Goal: Transaction & Acquisition: Purchase product/service

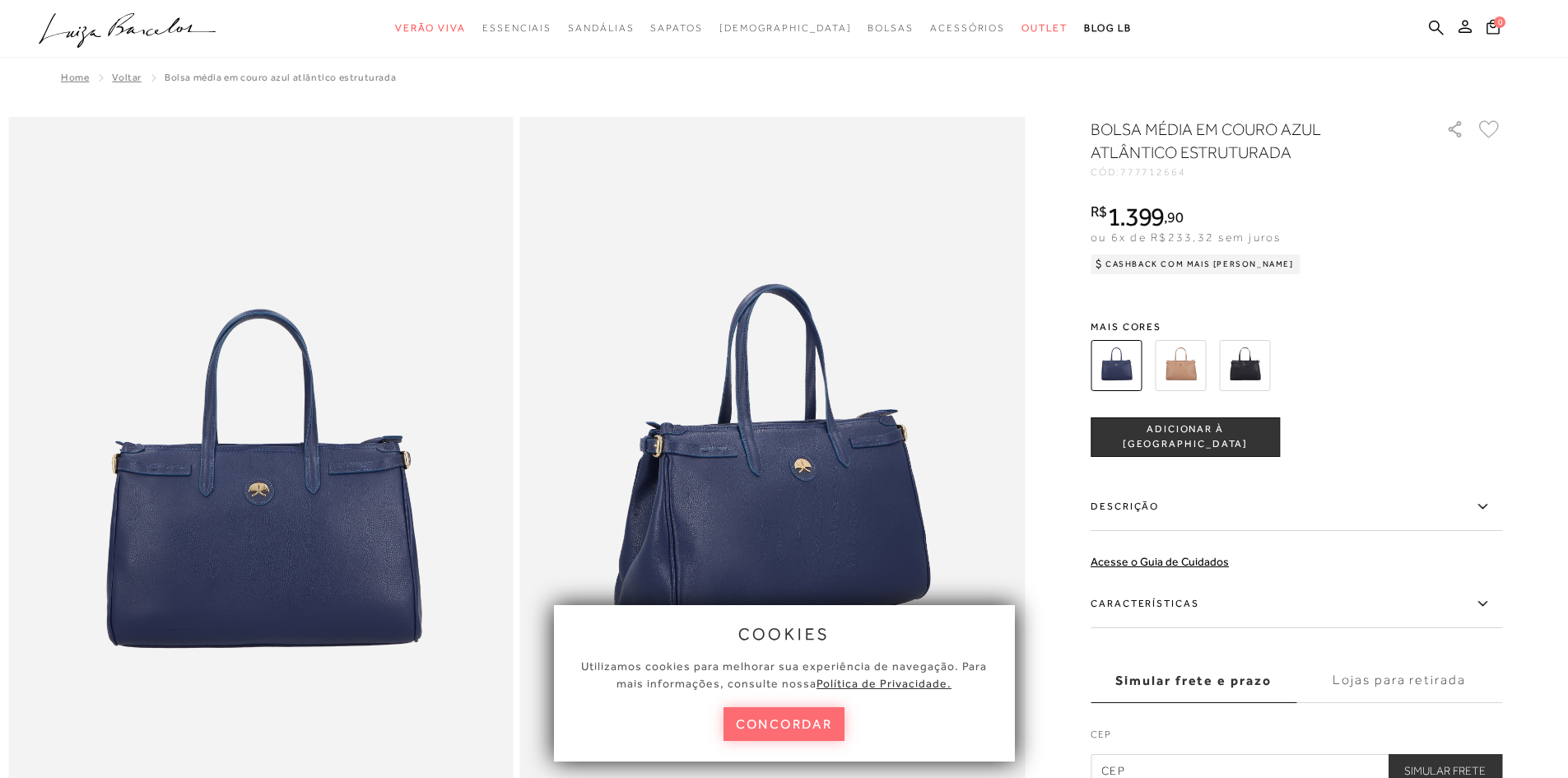
click at [778, 738] on button "concordar" at bounding box center [785, 724] width 122 height 34
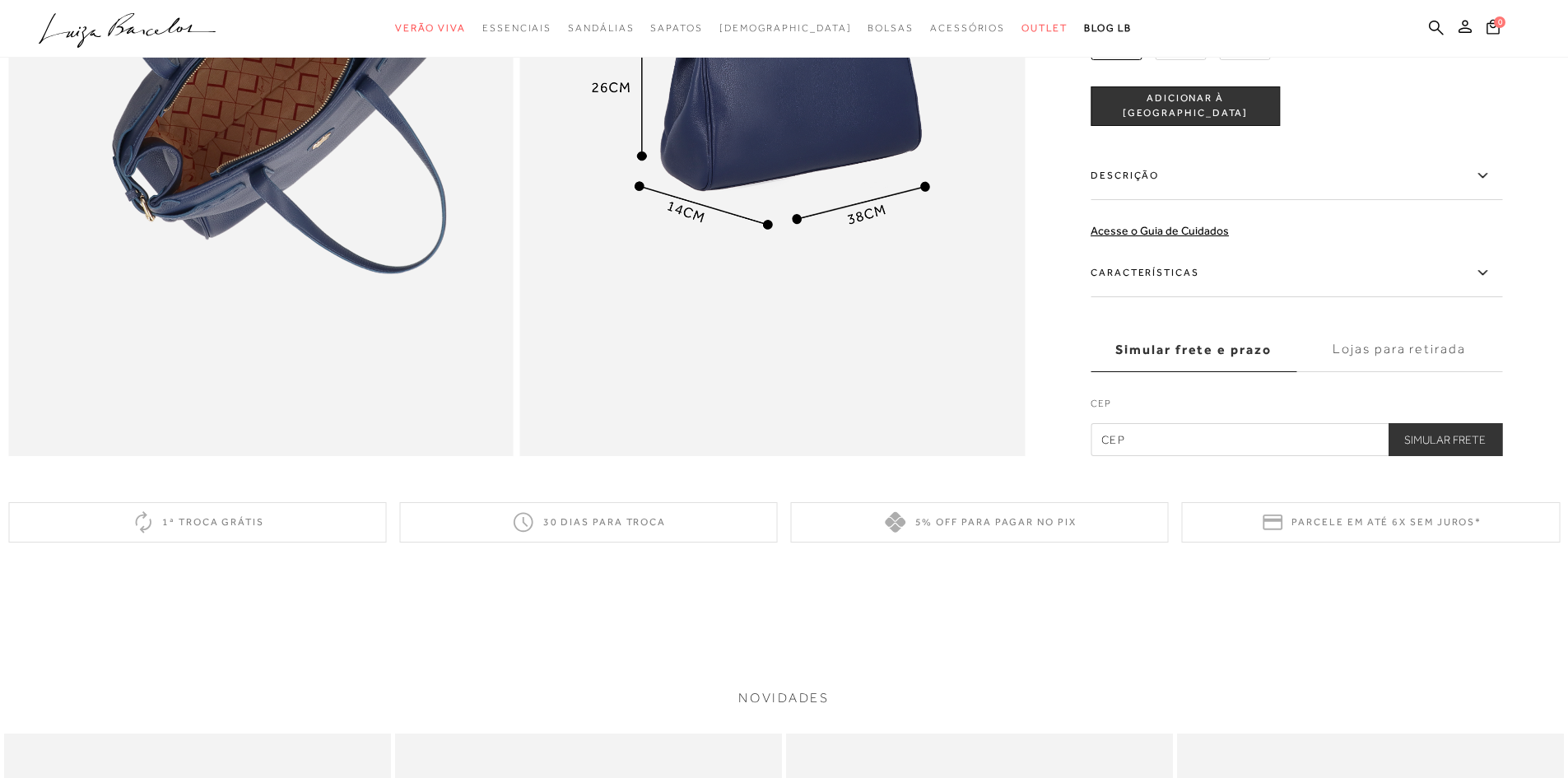
scroll to position [1692, 0]
click at [1173, 450] on input "text" at bounding box center [1297, 438] width 412 height 33
type input "18048-105"
click at [1420, 455] on button "Simular Frete" at bounding box center [1445, 438] width 114 height 33
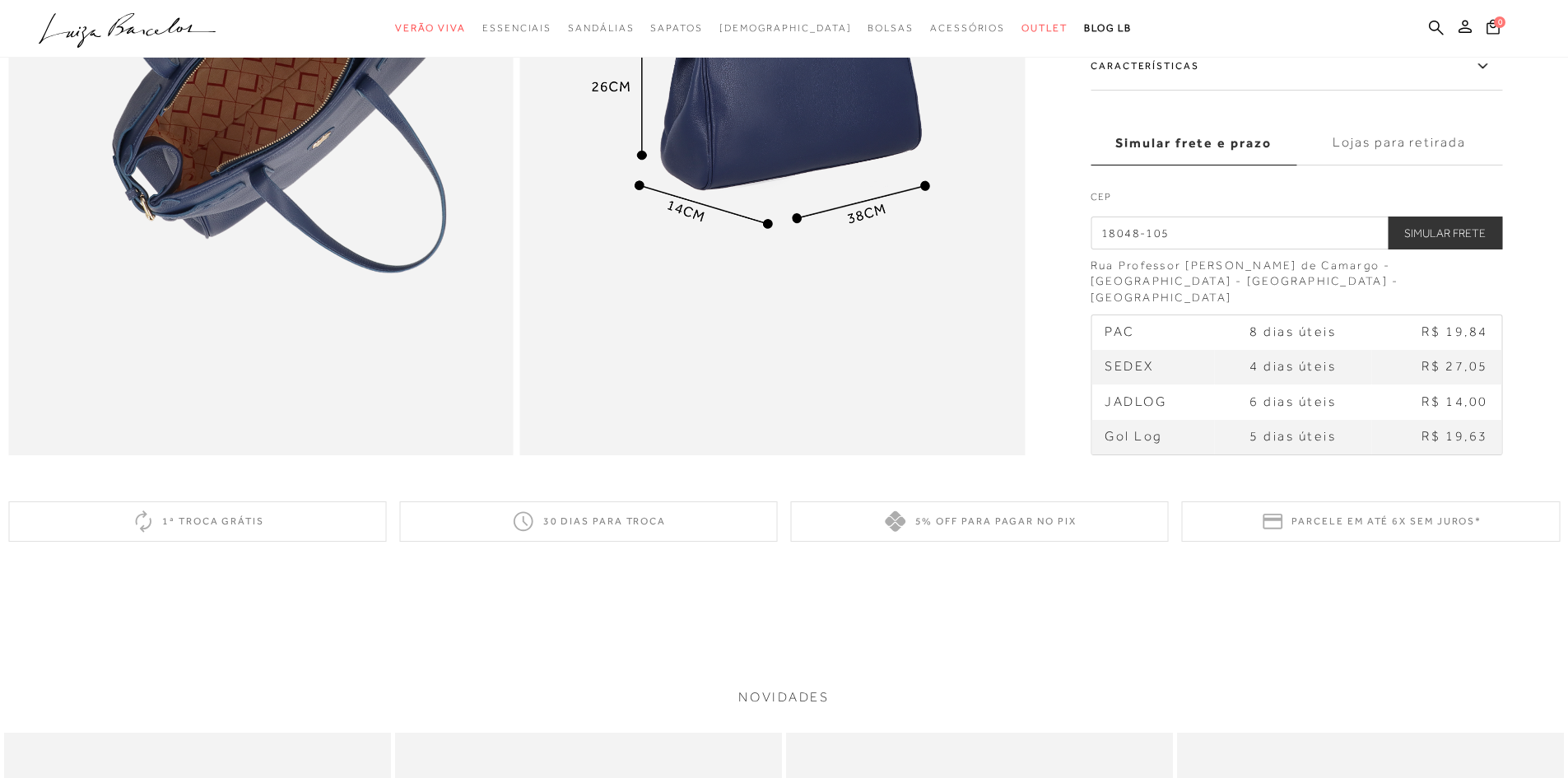
click at [1390, 165] on label "Lojas para retirada" at bounding box center [1400, 142] width 206 height 44
click at [0, 0] on input "Lojas para retirada" at bounding box center [0, 0] width 0 height 0
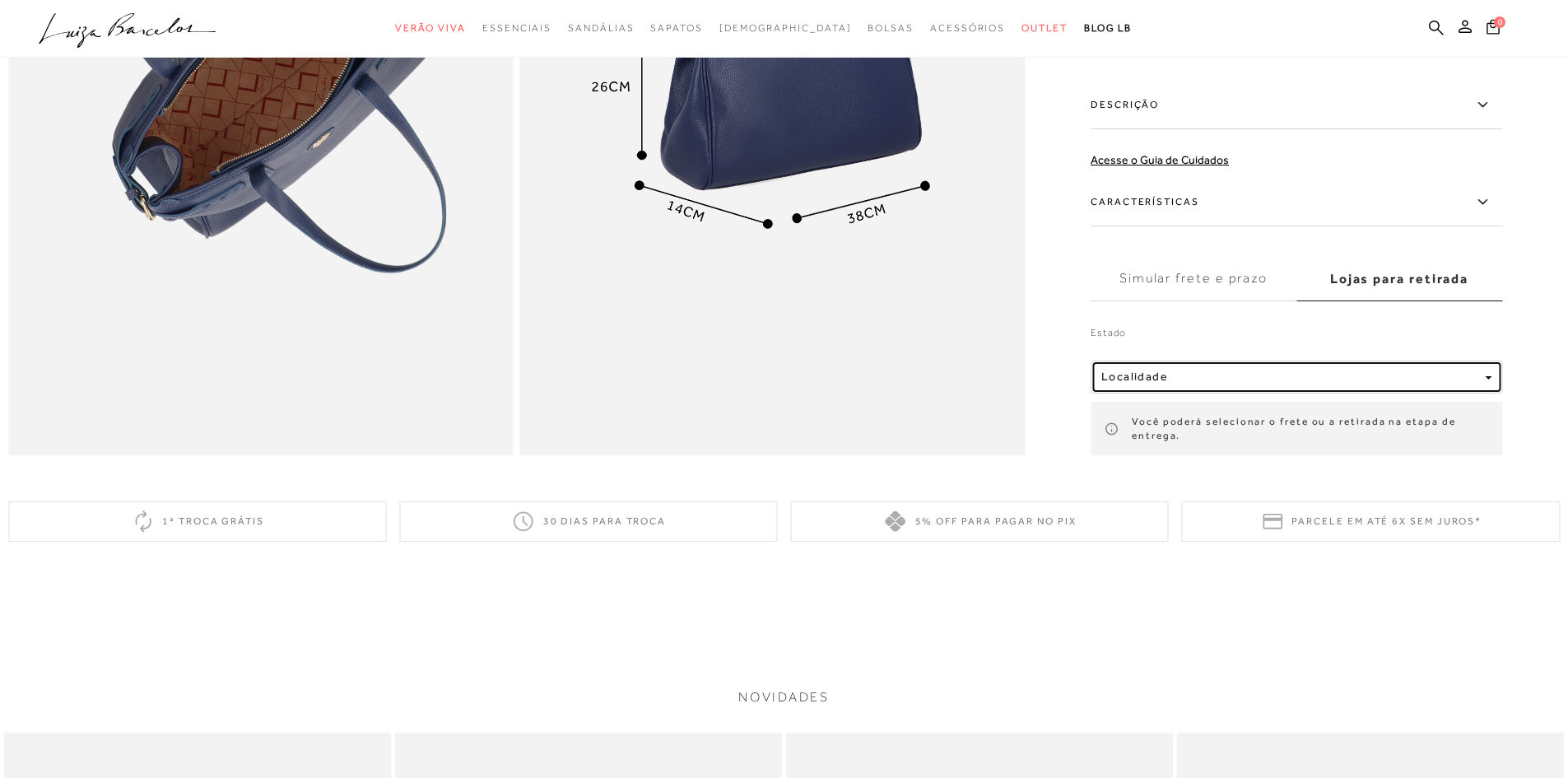
click at [1223, 384] on div "Localidade" at bounding box center [1290, 377] width 377 height 14
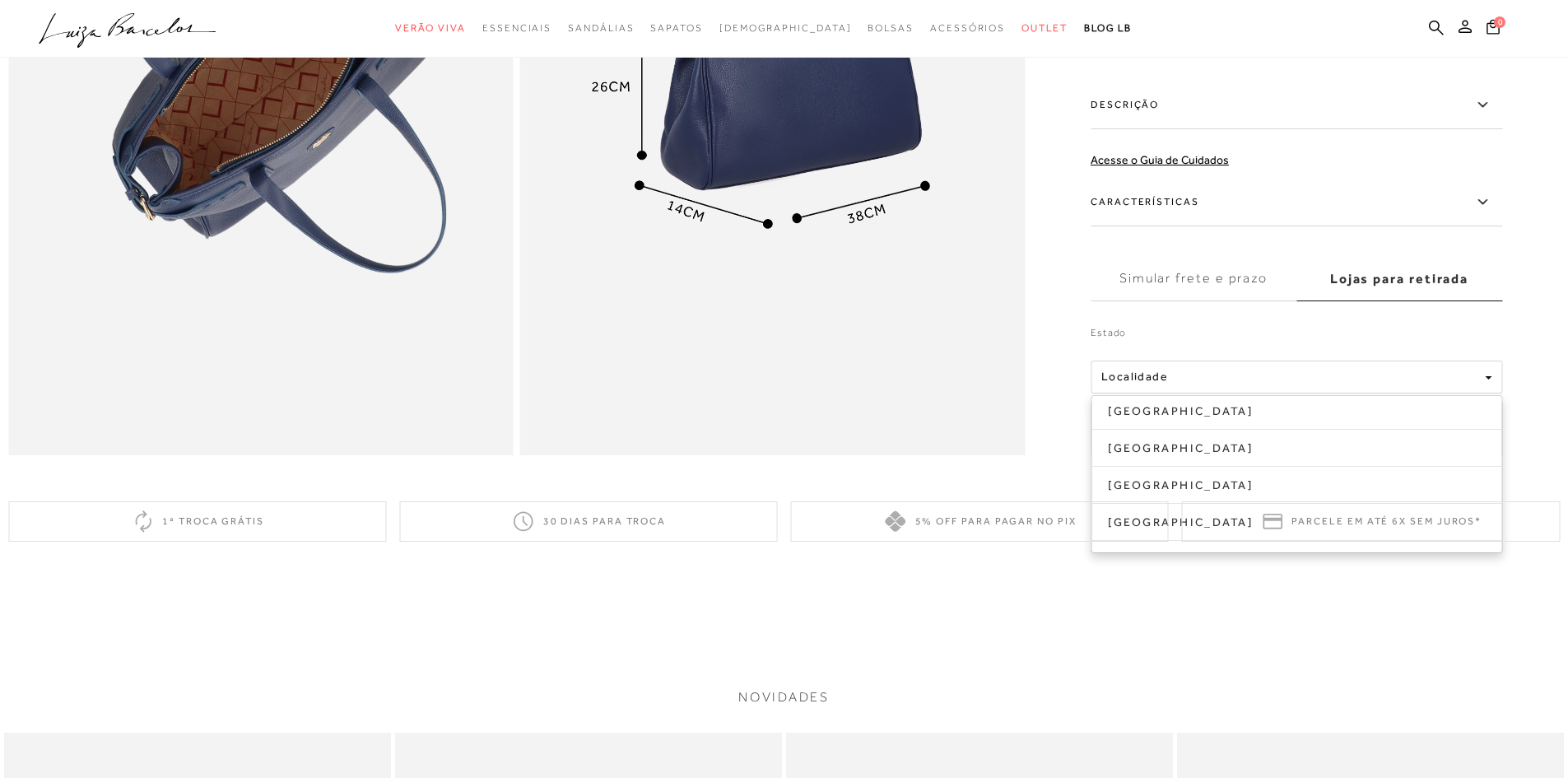
click at [1129, 542] on div "5% off para pagar no PIX" at bounding box center [980, 521] width 378 height 40
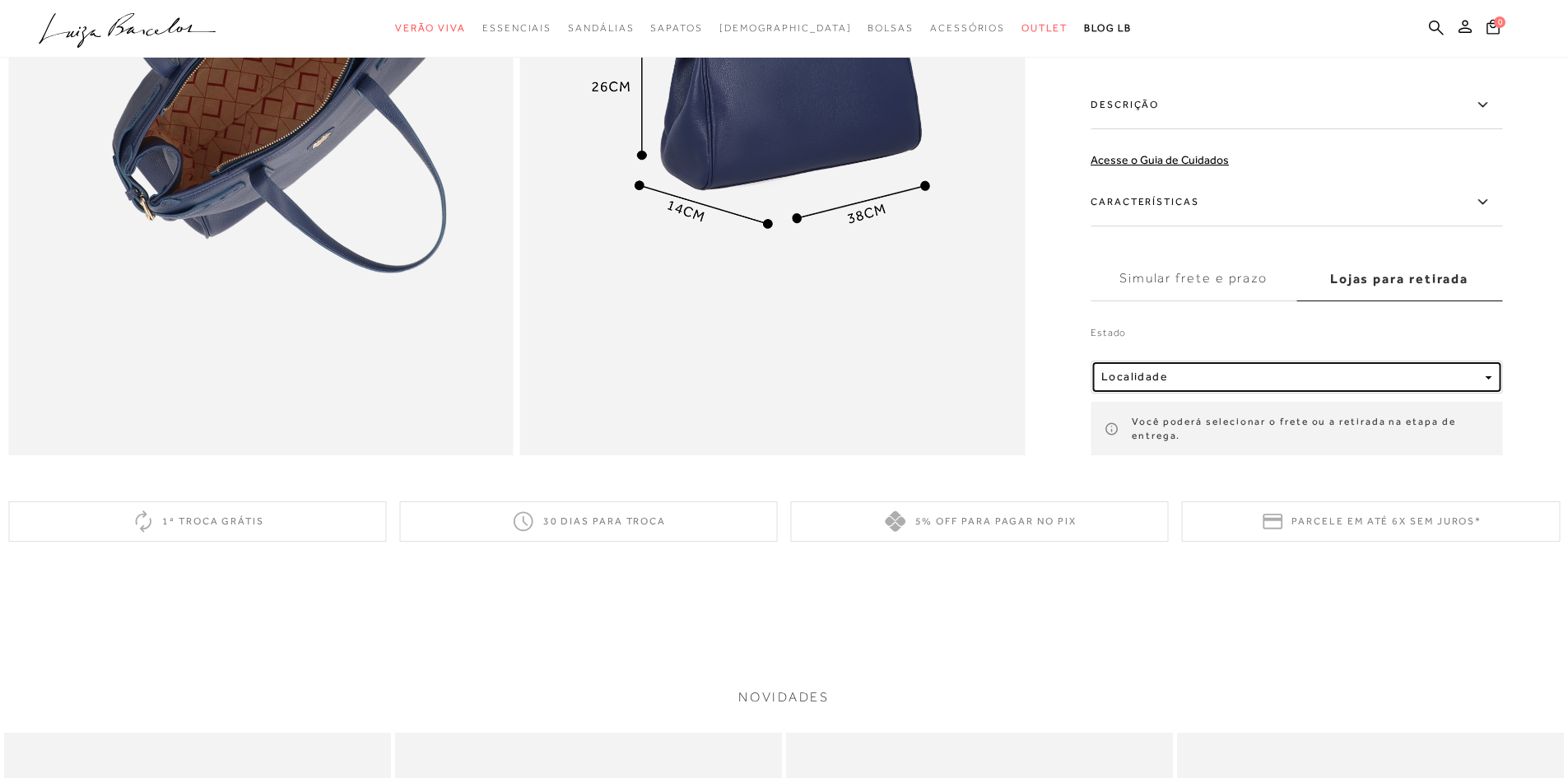
click at [1262, 393] on button "Localidade" at bounding box center [1297, 376] width 412 height 33
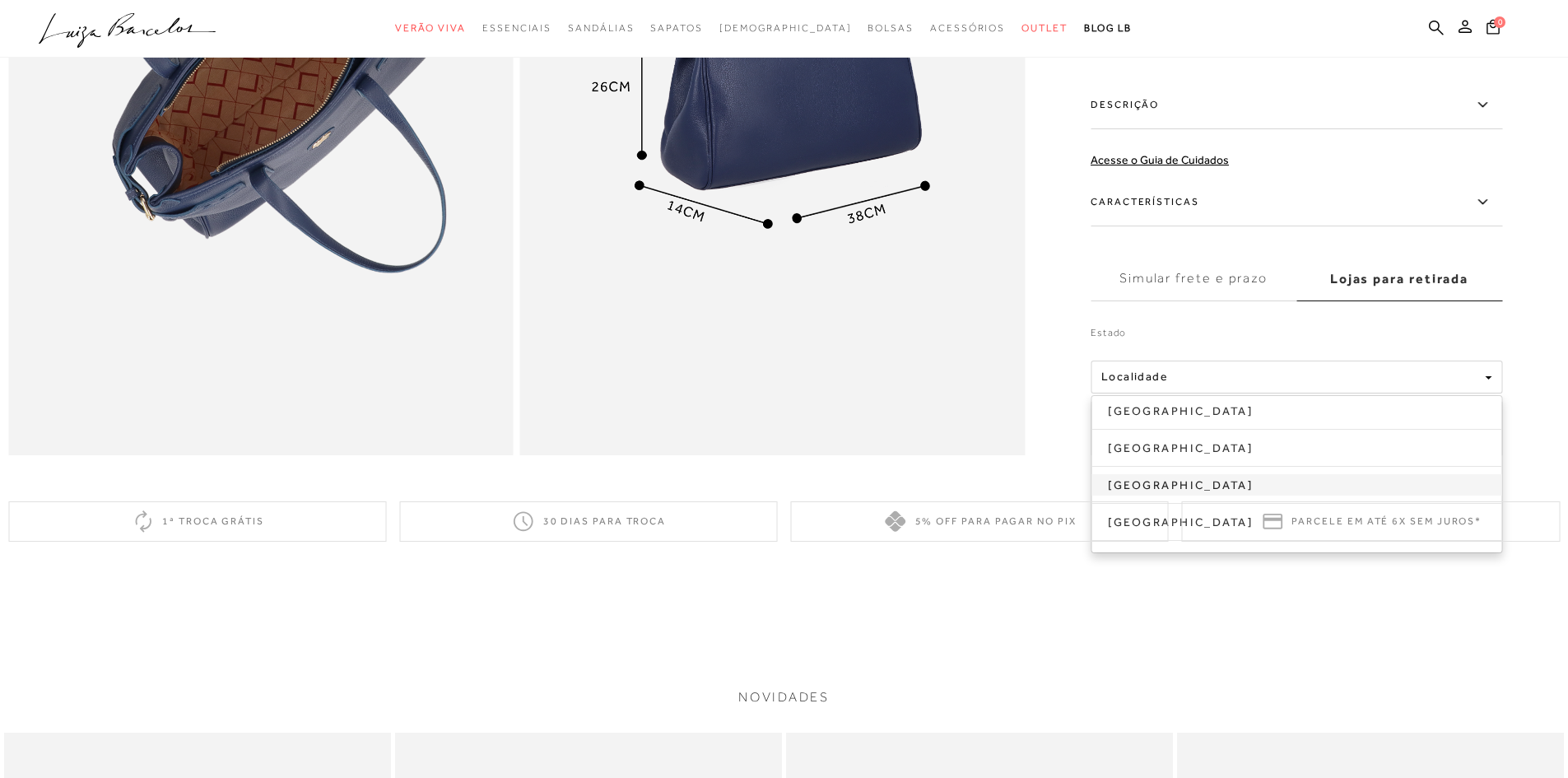
click at [1199, 495] on link "[GEOGRAPHIC_DATA]" at bounding box center [1297, 483] width 410 height 21
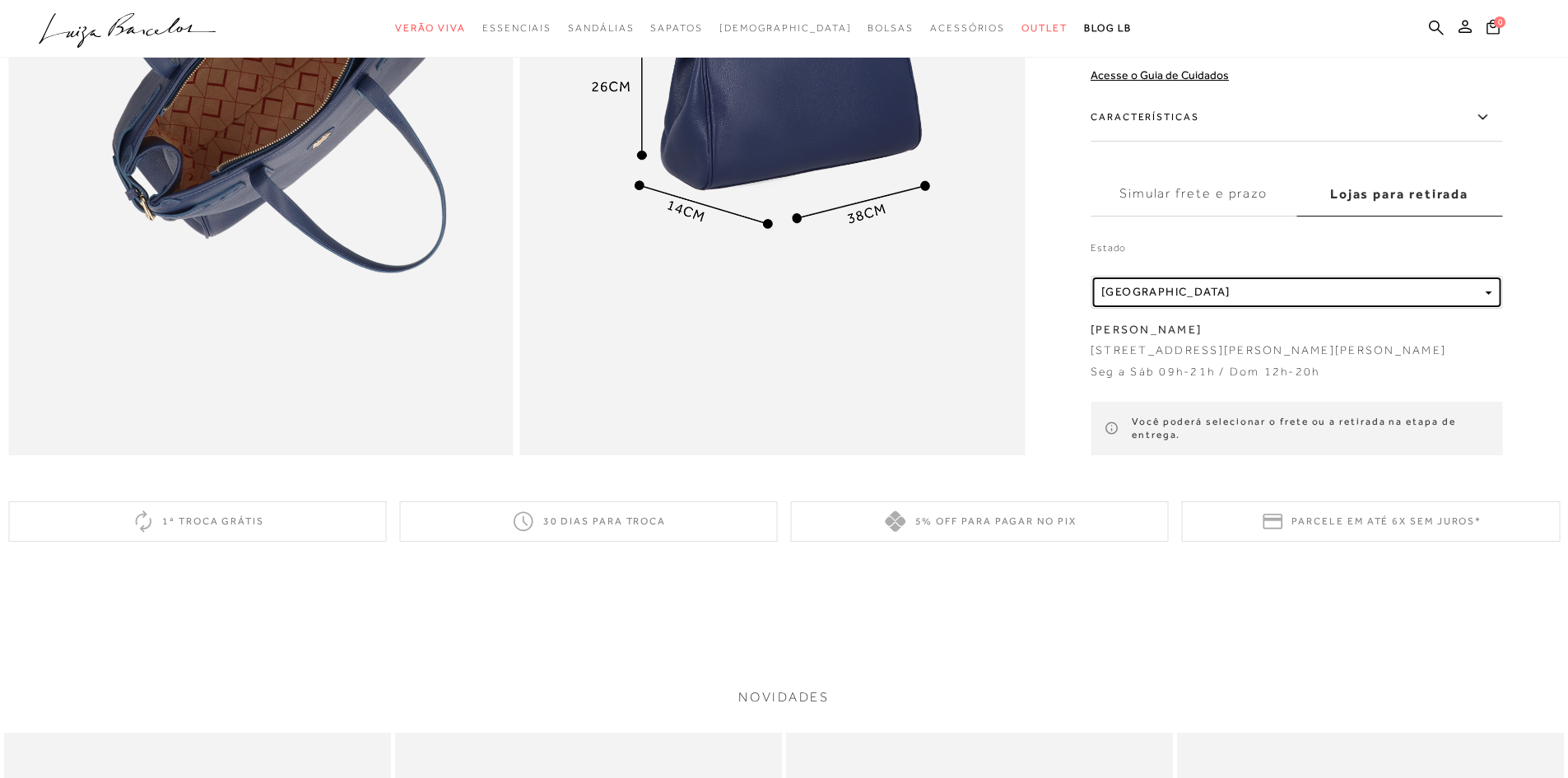
click at [1273, 298] on div "Localidade [GEOGRAPHIC_DATA]" at bounding box center [1290, 292] width 377 height 14
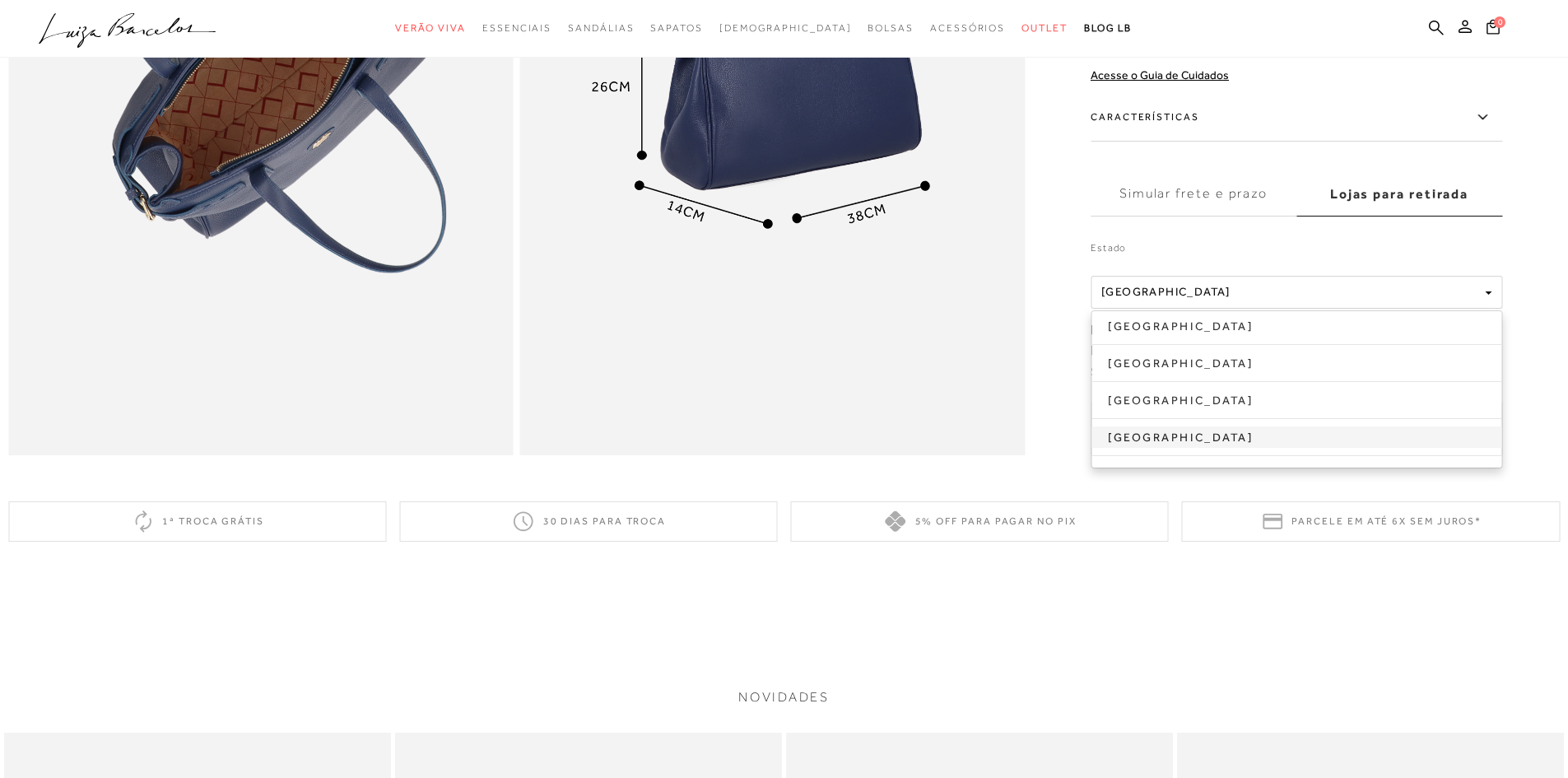
click at [1228, 442] on link "[GEOGRAPHIC_DATA]" at bounding box center [1297, 436] width 410 height 21
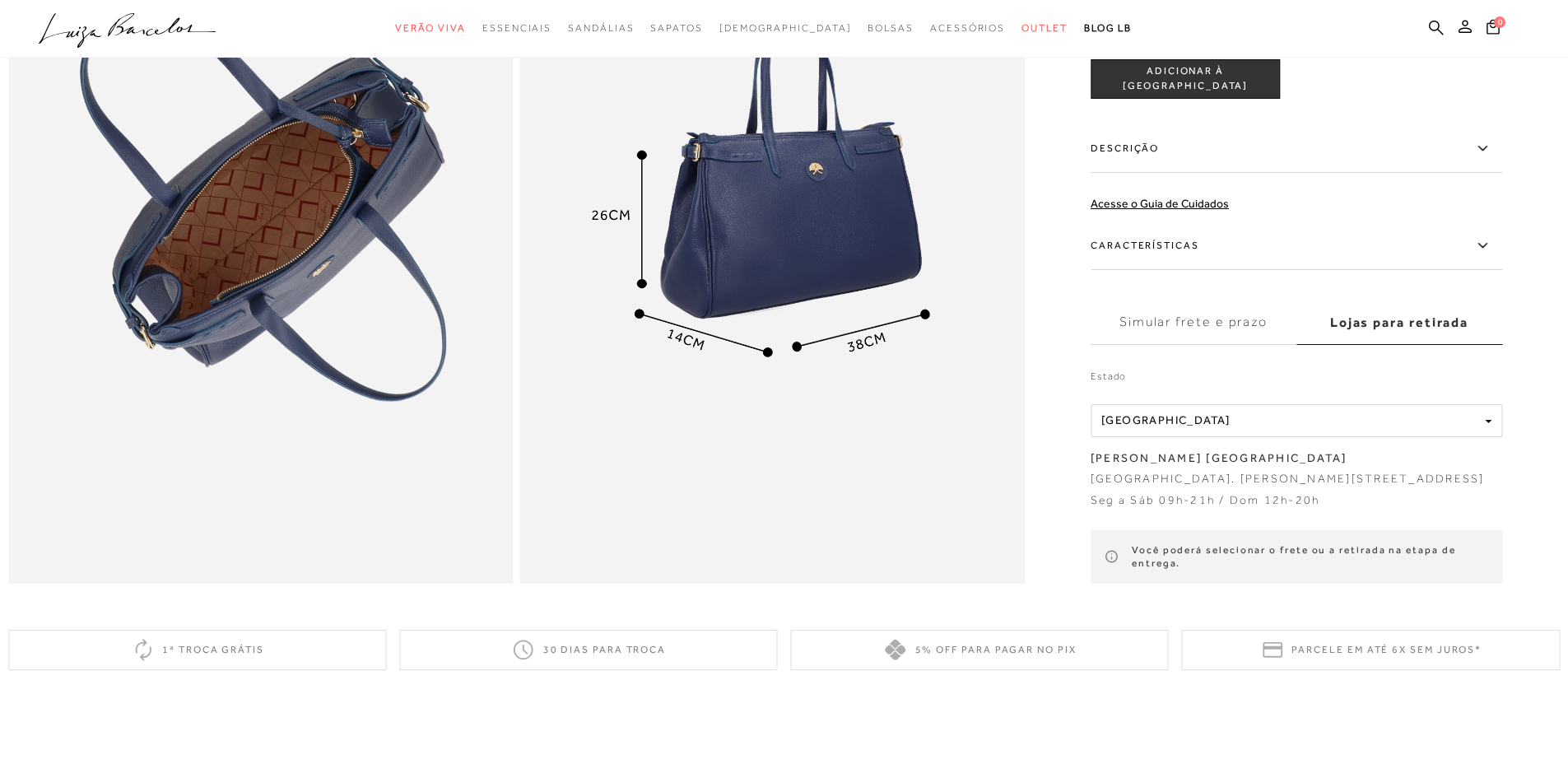
scroll to position [1564, 0]
click at [1244, 85] on span "ADICIONAR À [GEOGRAPHIC_DATA]" at bounding box center [1186, 77] width 188 height 29
click at [1487, 27] on icon at bounding box center [1493, 26] width 13 height 15
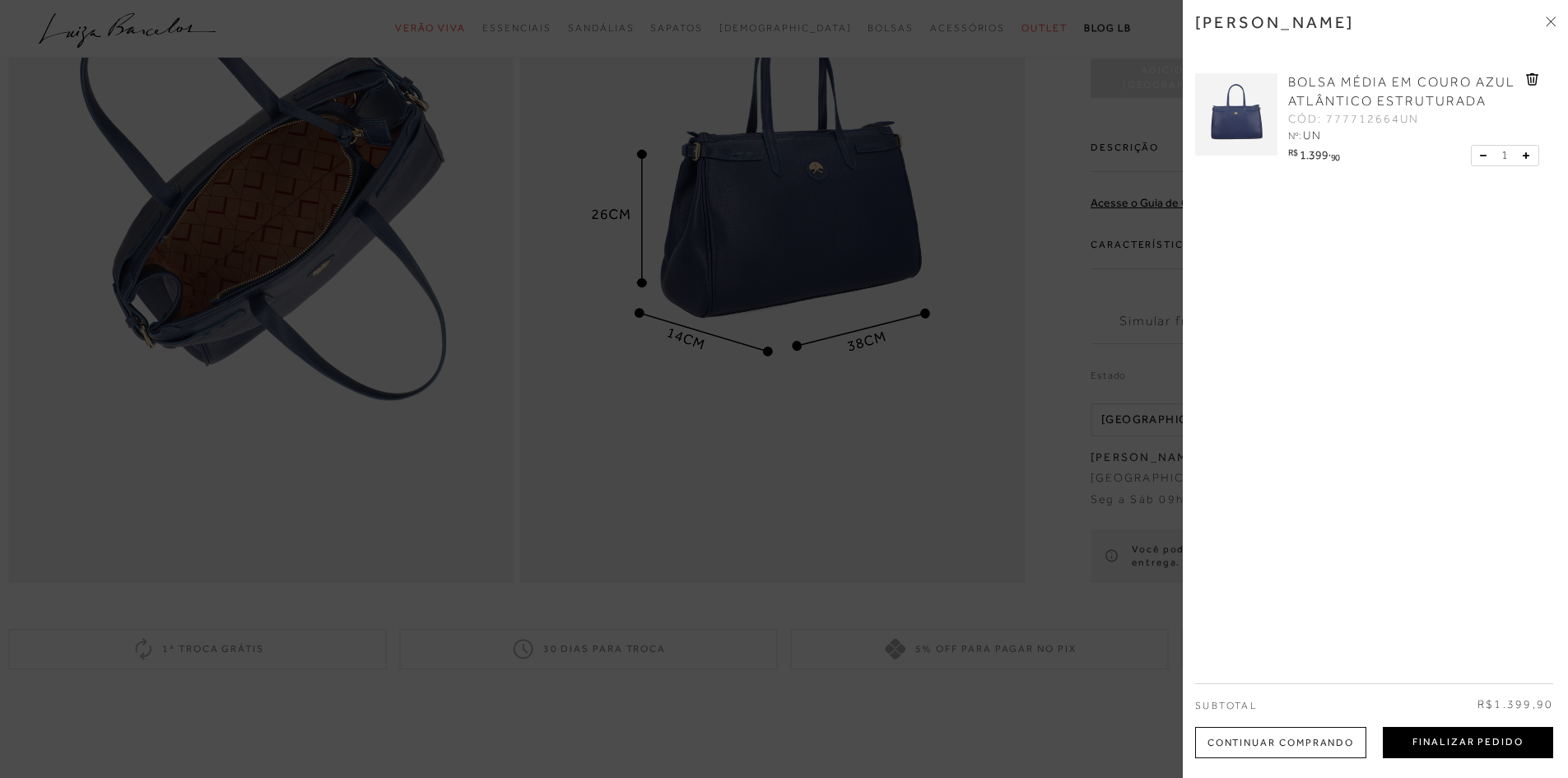
click at [1446, 742] on button "Finalizar Pedido" at bounding box center [1468, 742] width 170 height 31
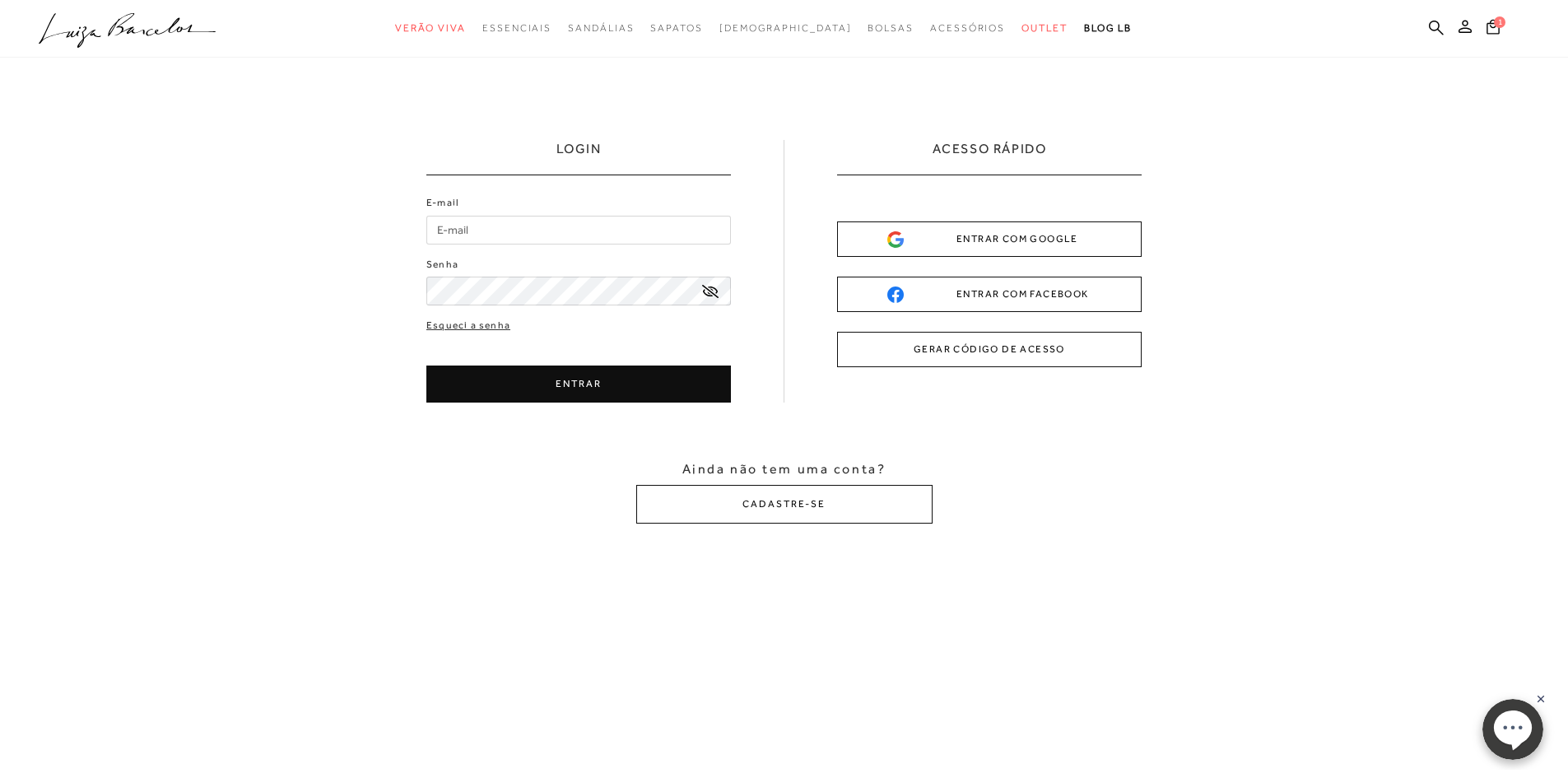
click at [566, 224] on input "E-mail" at bounding box center [578, 230] width 305 height 29
type input "[EMAIL_ADDRESS][DOMAIN_NAME]"
click at [563, 394] on button "ENTRAR" at bounding box center [578, 384] width 305 height 37
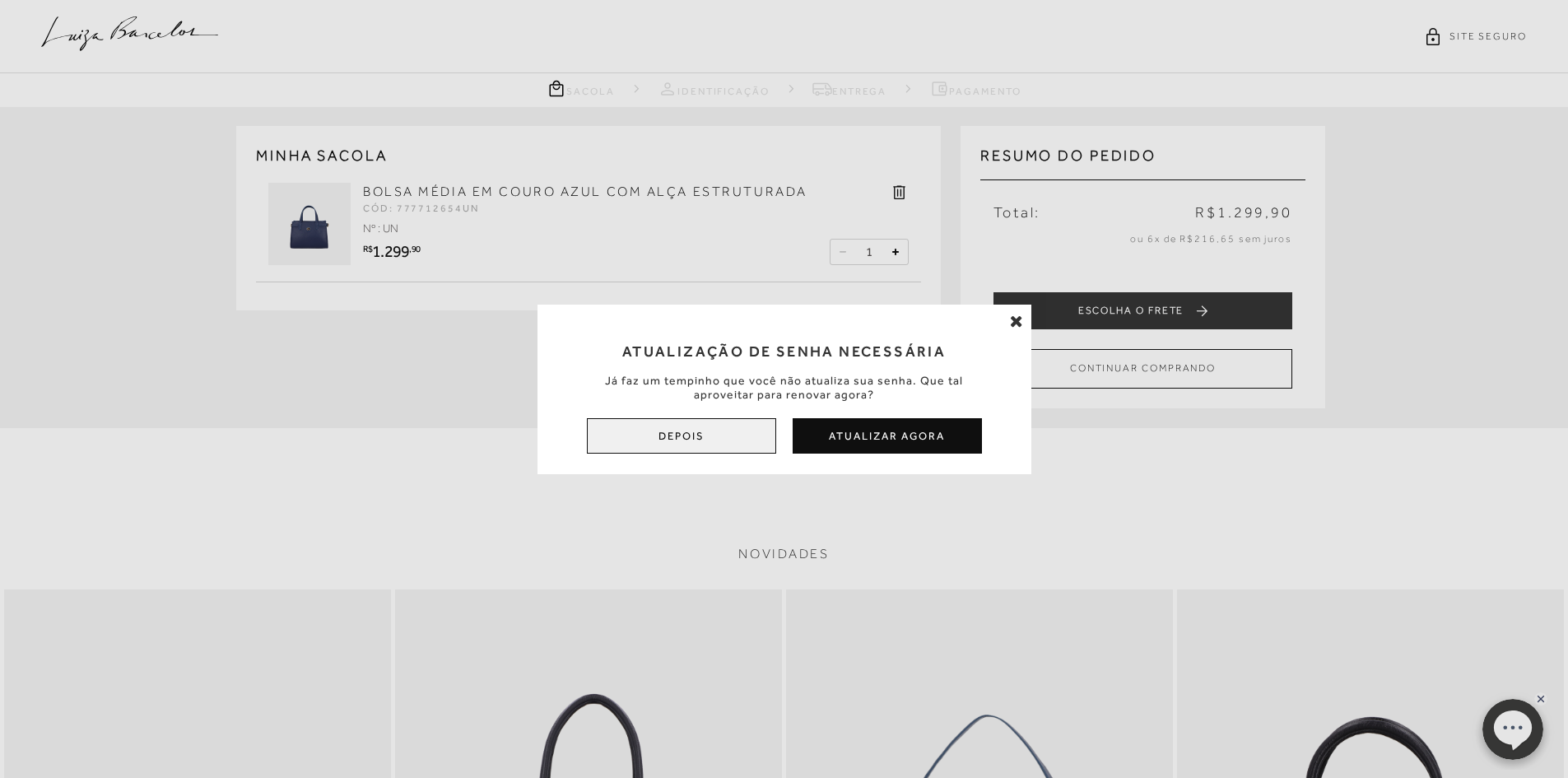
click at [692, 450] on button "Depois" at bounding box center [681, 435] width 189 height 35
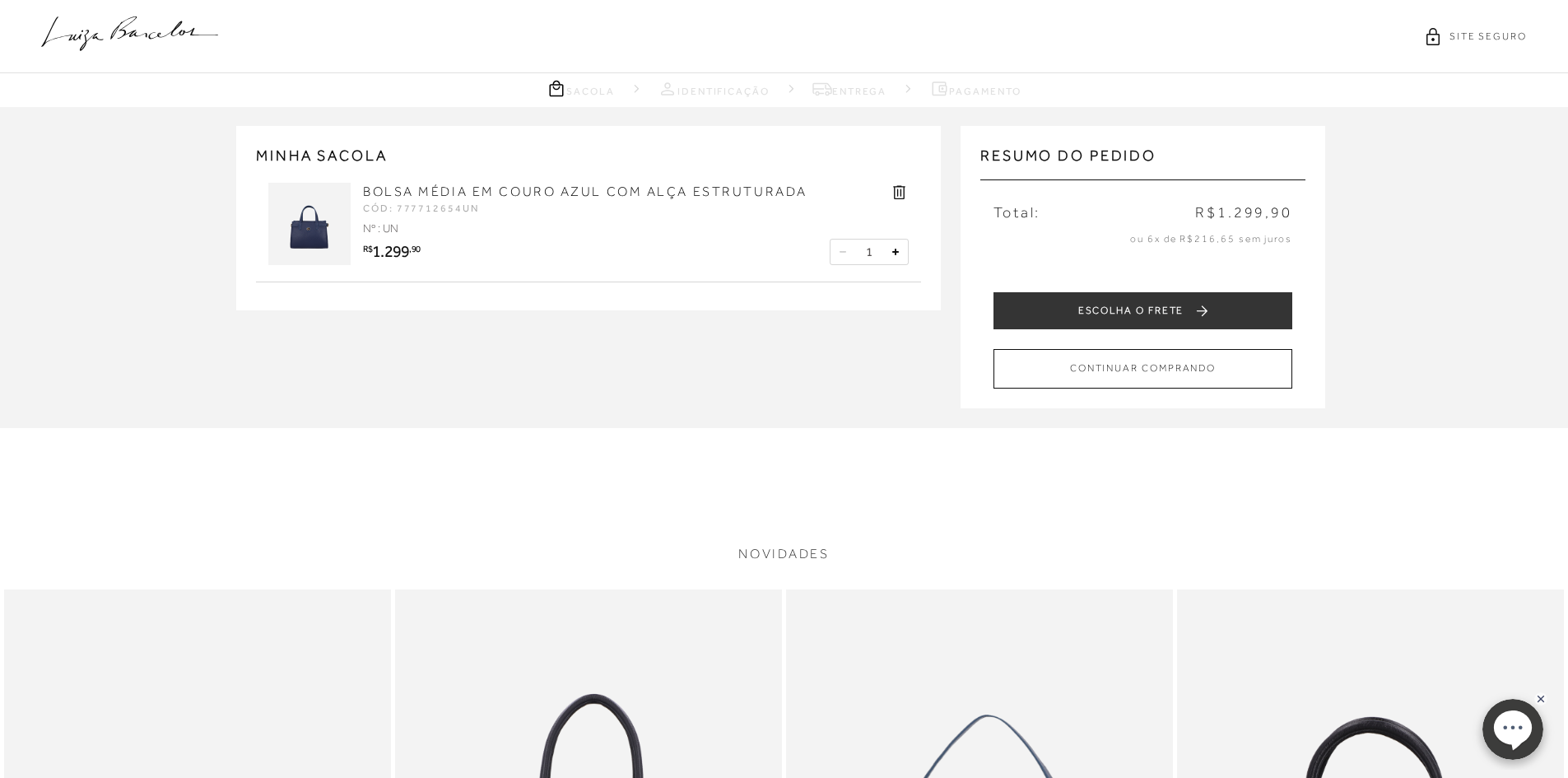
click at [440, 193] on link "BOLSA MÉDIA EM COURO AZUL COM ALÇA ESTRUTURADA" at bounding box center [585, 191] width 445 height 15
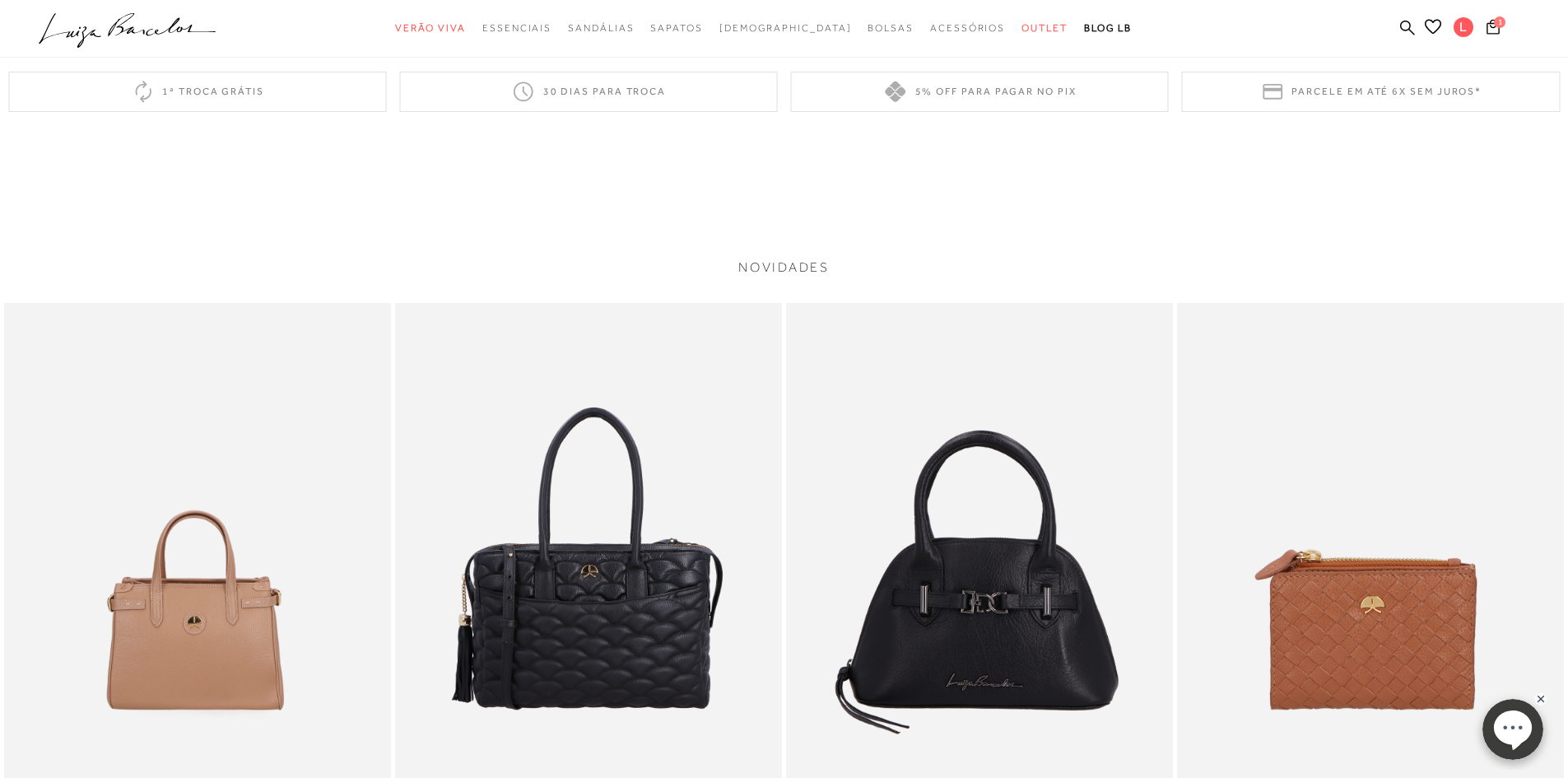
scroll to position [2122, 0]
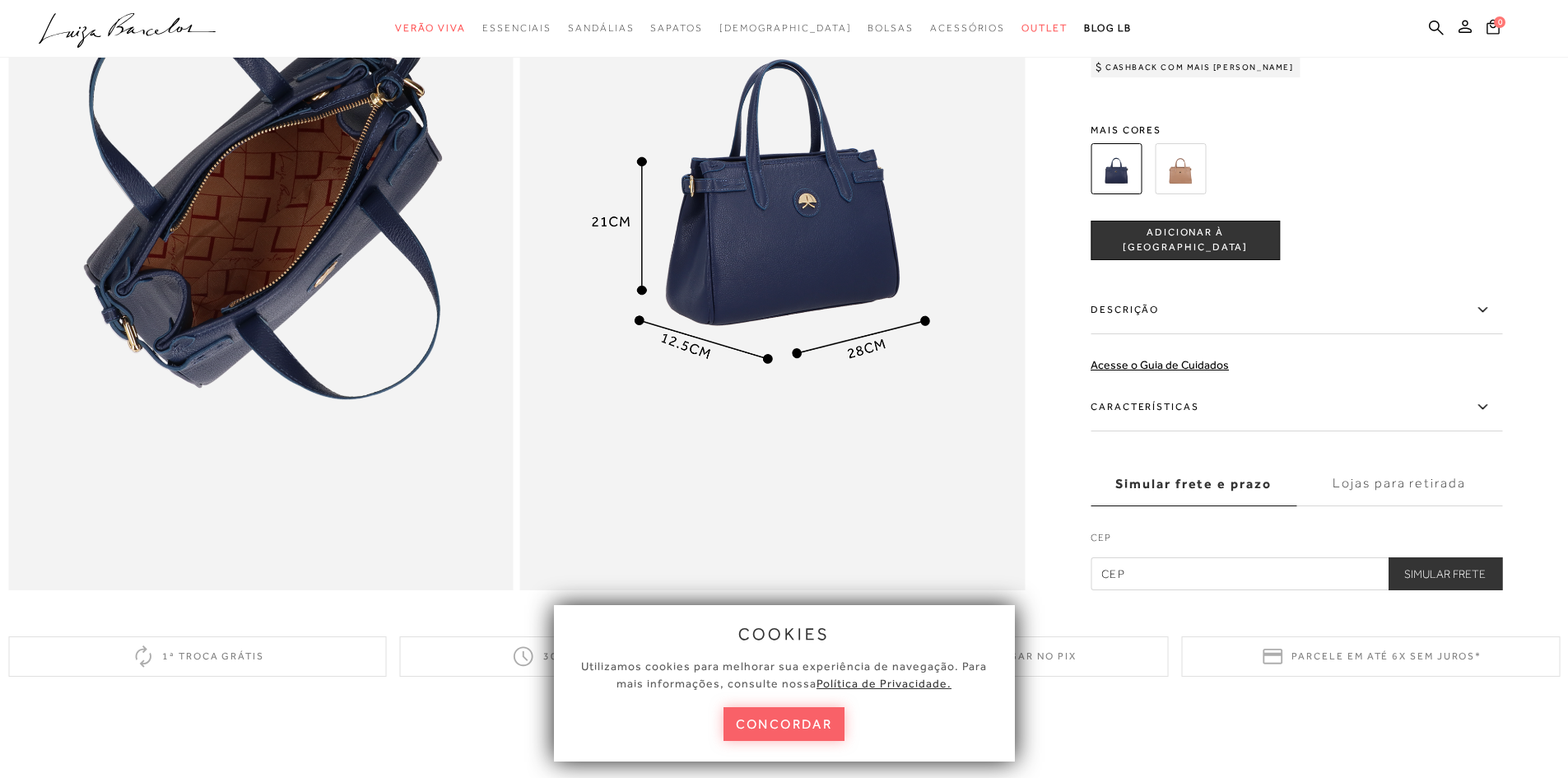
scroll to position [1558, 0]
click at [1184, 588] on input "text" at bounding box center [1297, 573] width 412 height 33
type input "18048-105"
click at [1438, 581] on button "Simular Frete" at bounding box center [1445, 573] width 114 height 33
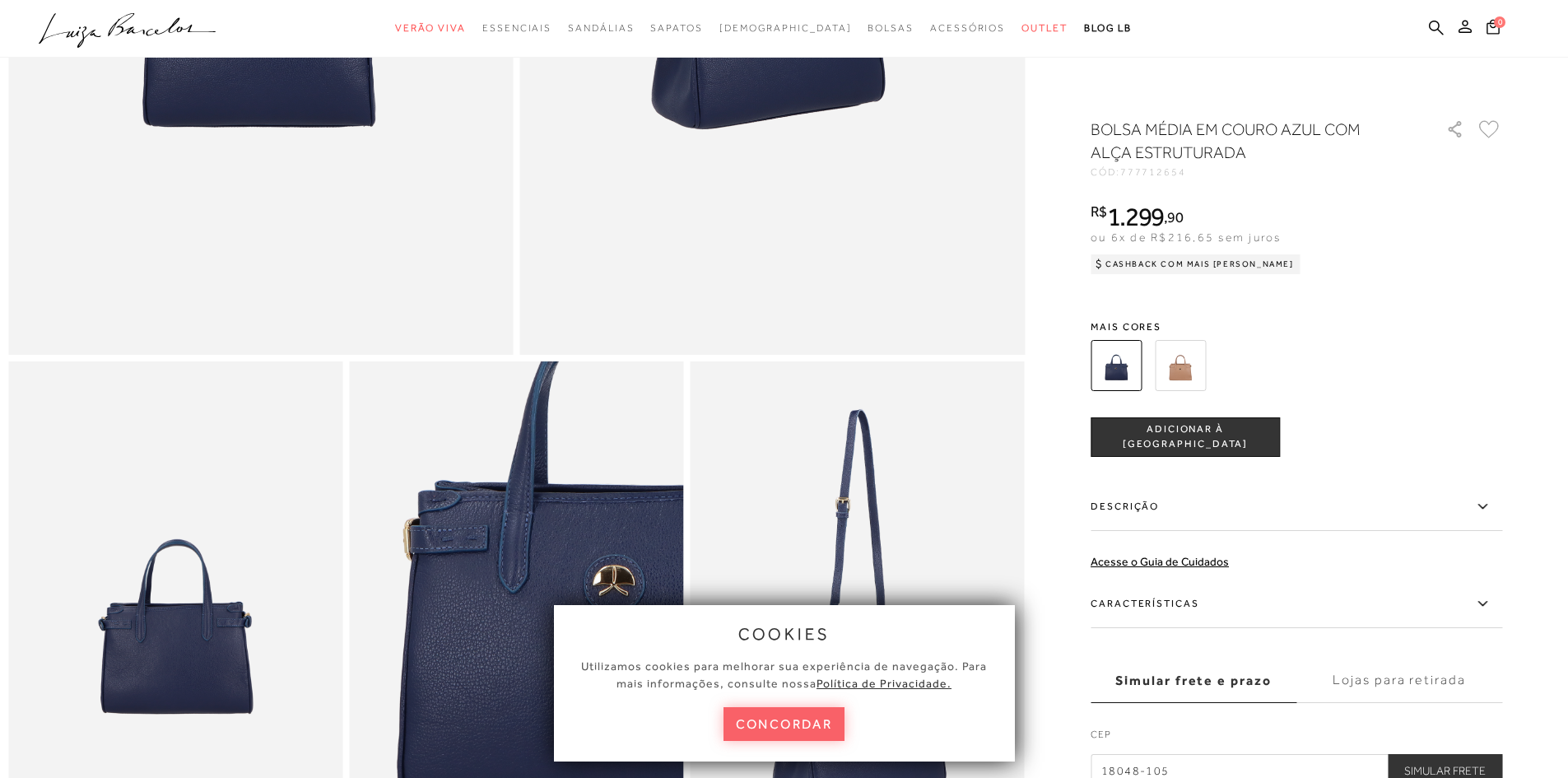
scroll to position [0, 0]
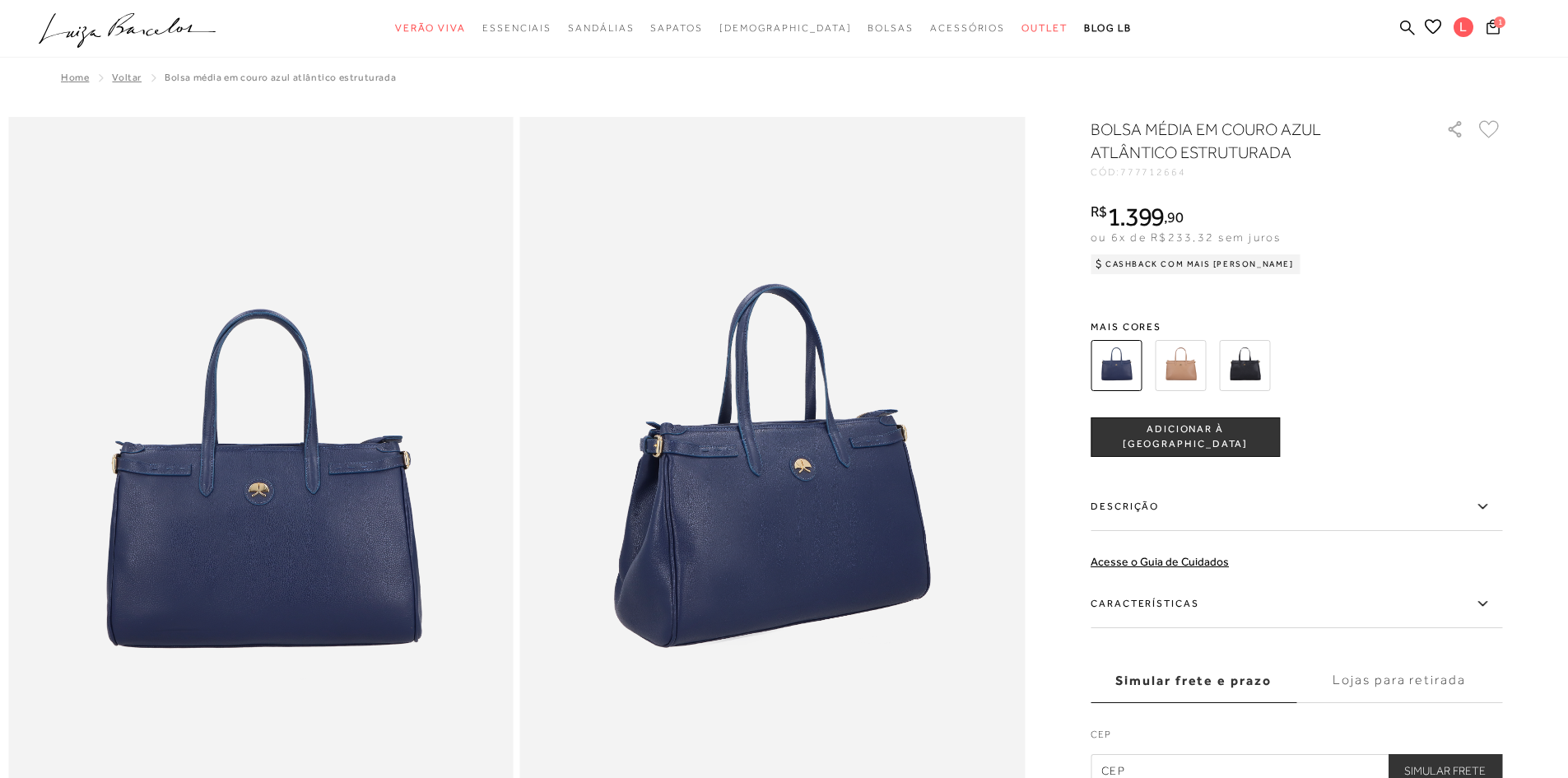
click at [1204, 442] on span "ADICIONAR À [GEOGRAPHIC_DATA]" at bounding box center [1186, 436] width 188 height 29
click at [1498, 33] on icon at bounding box center [1493, 26] width 13 height 15
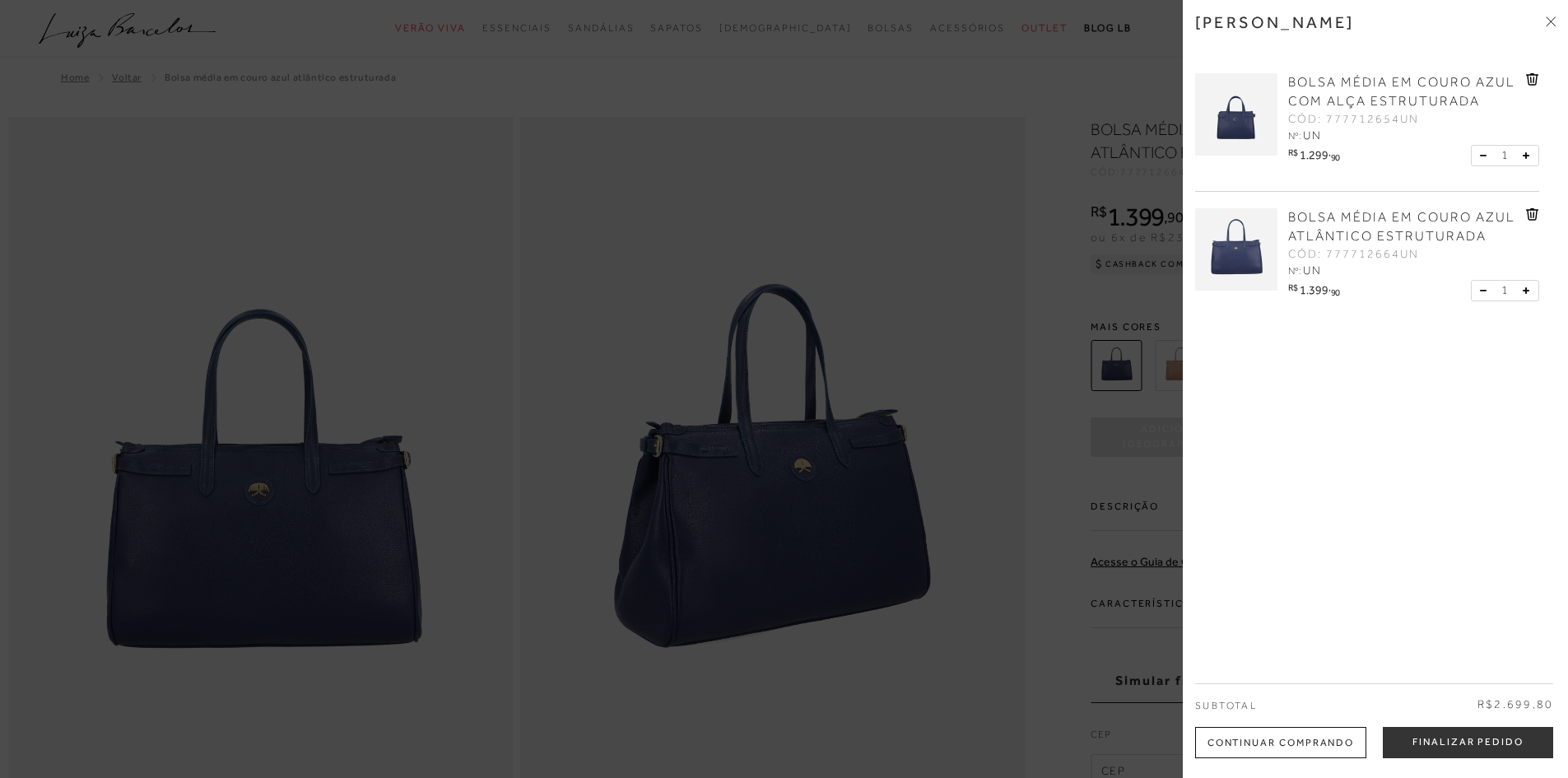
click at [1535, 77] on icon at bounding box center [1532, 79] width 13 height 12
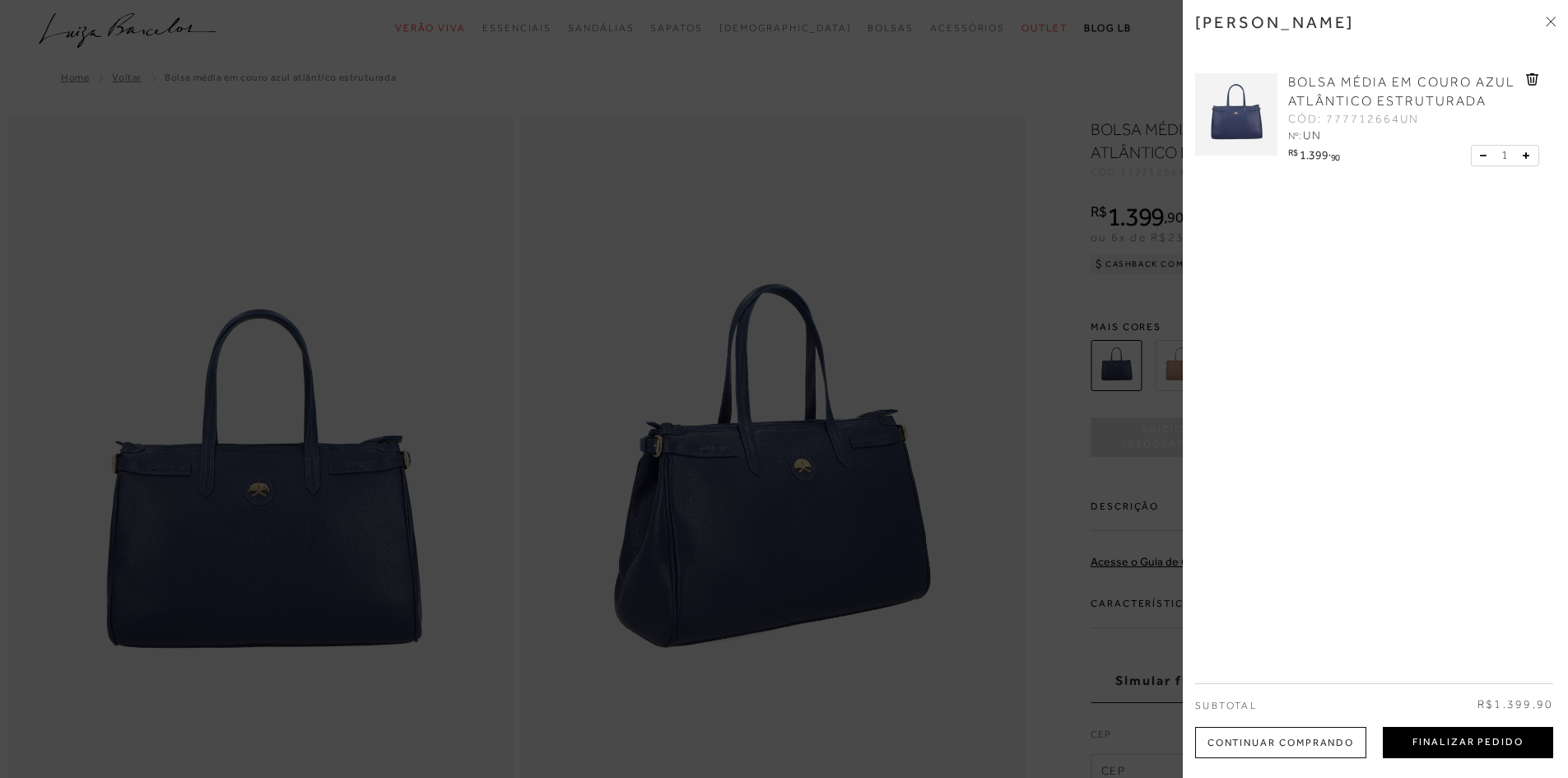
click at [1470, 747] on button "Finalizar Pedido" at bounding box center [1468, 742] width 170 height 31
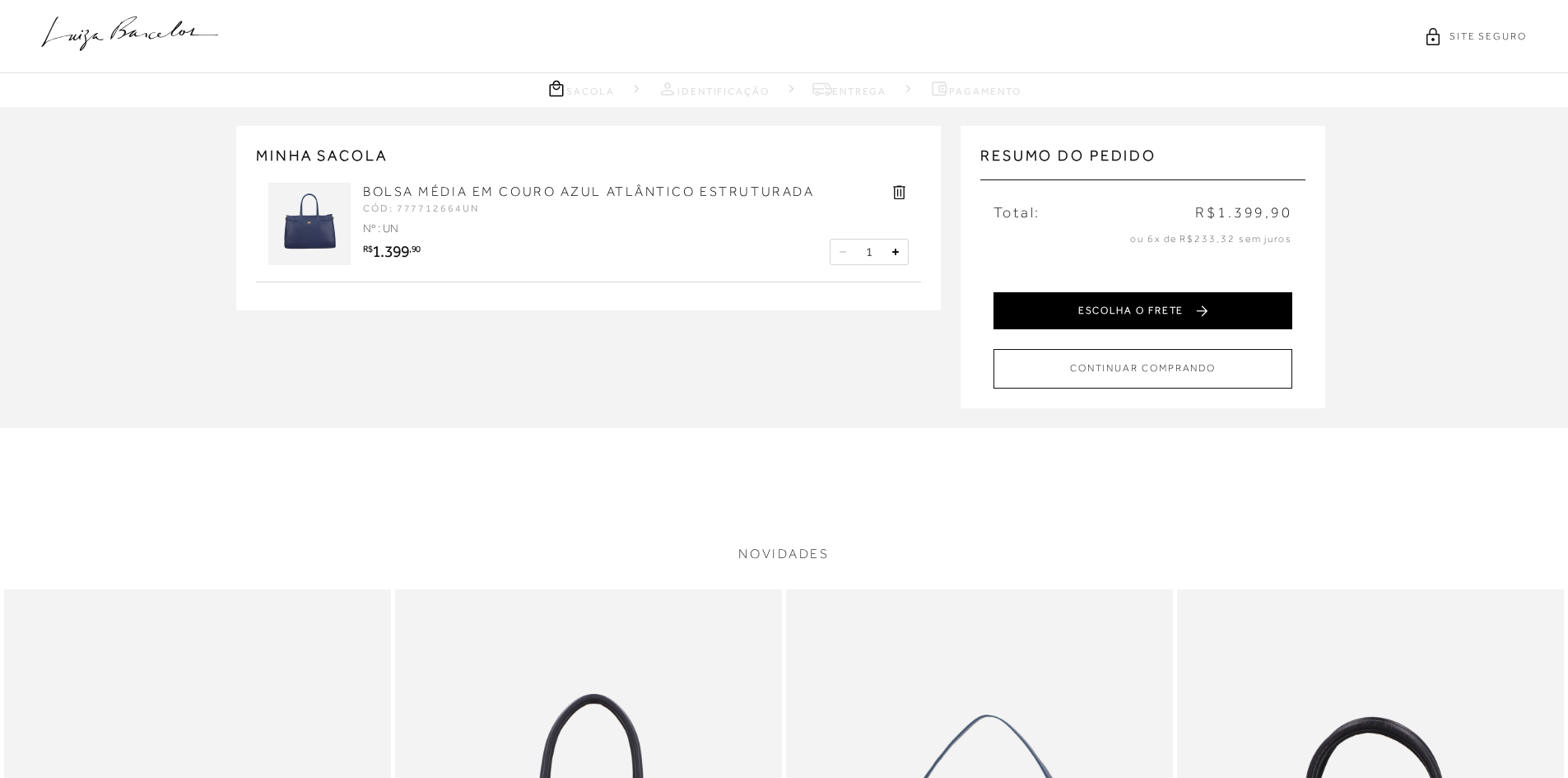
click at [1186, 319] on button "ESCOLHA O FRETE" at bounding box center [1143, 310] width 299 height 37
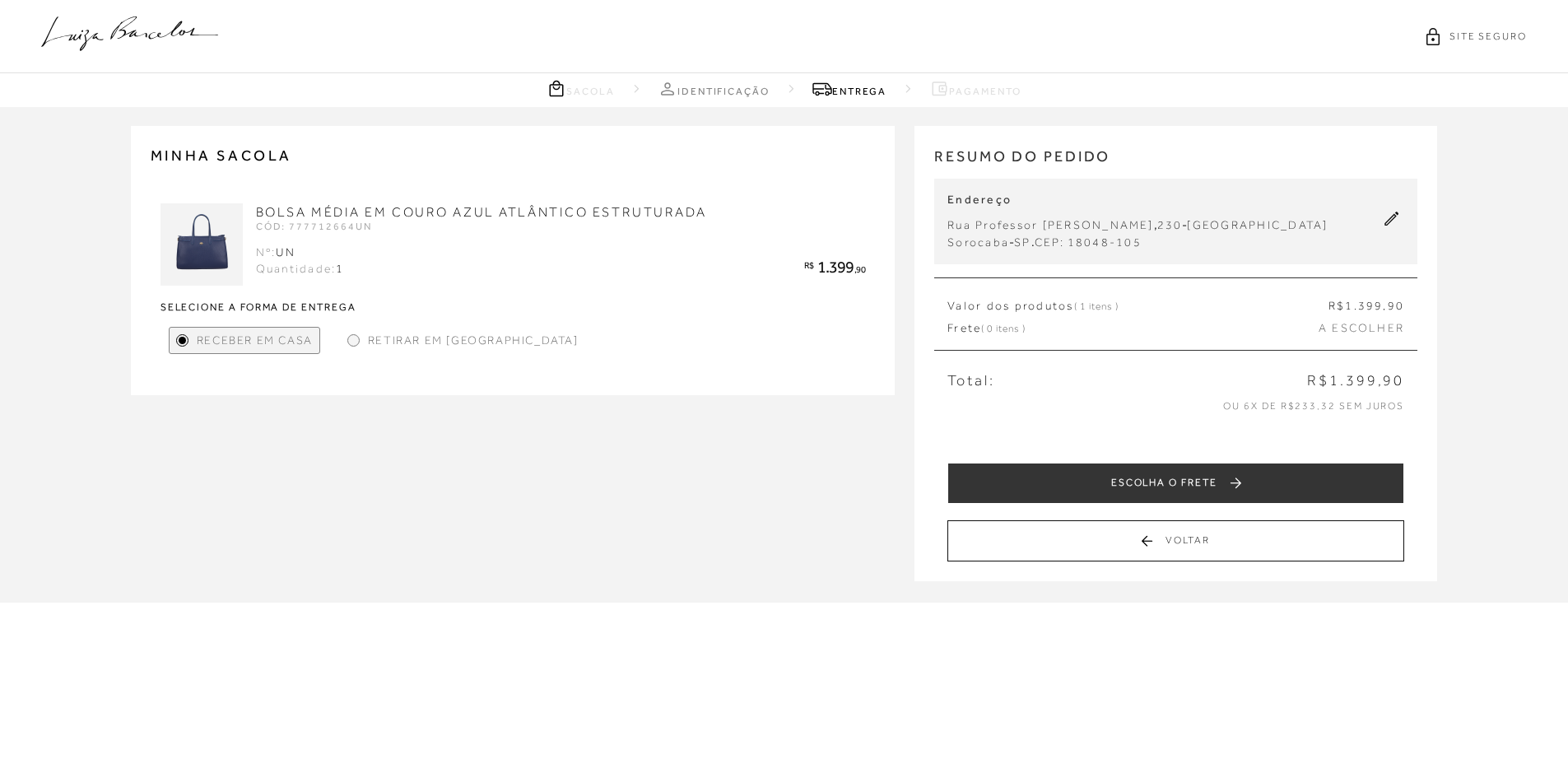
click at [1397, 226] on icon at bounding box center [1392, 219] width 15 height 15
select select "SP"
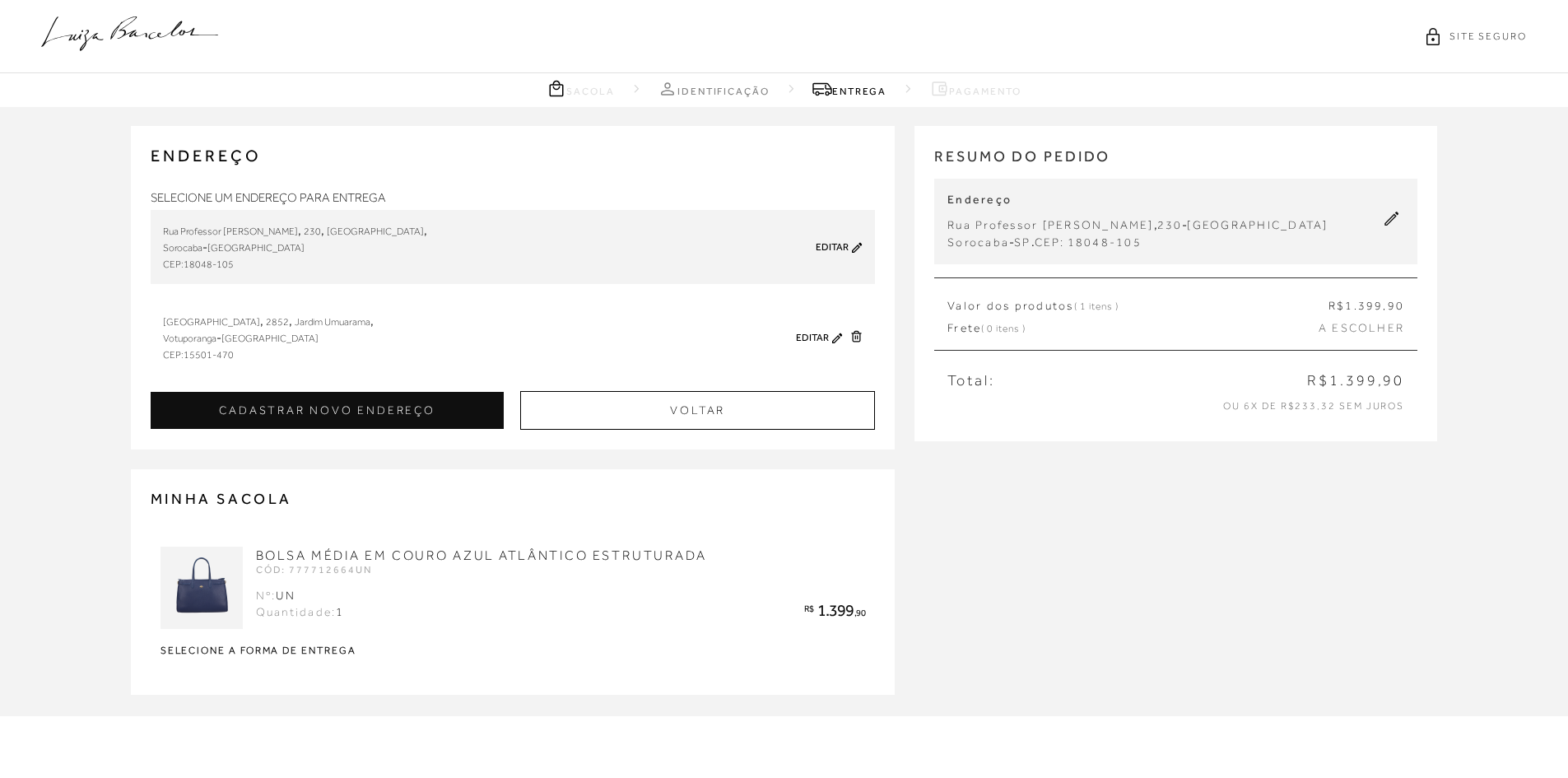
click at [825, 249] on link "Editar" at bounding box center [832, 247] width 33 height 12
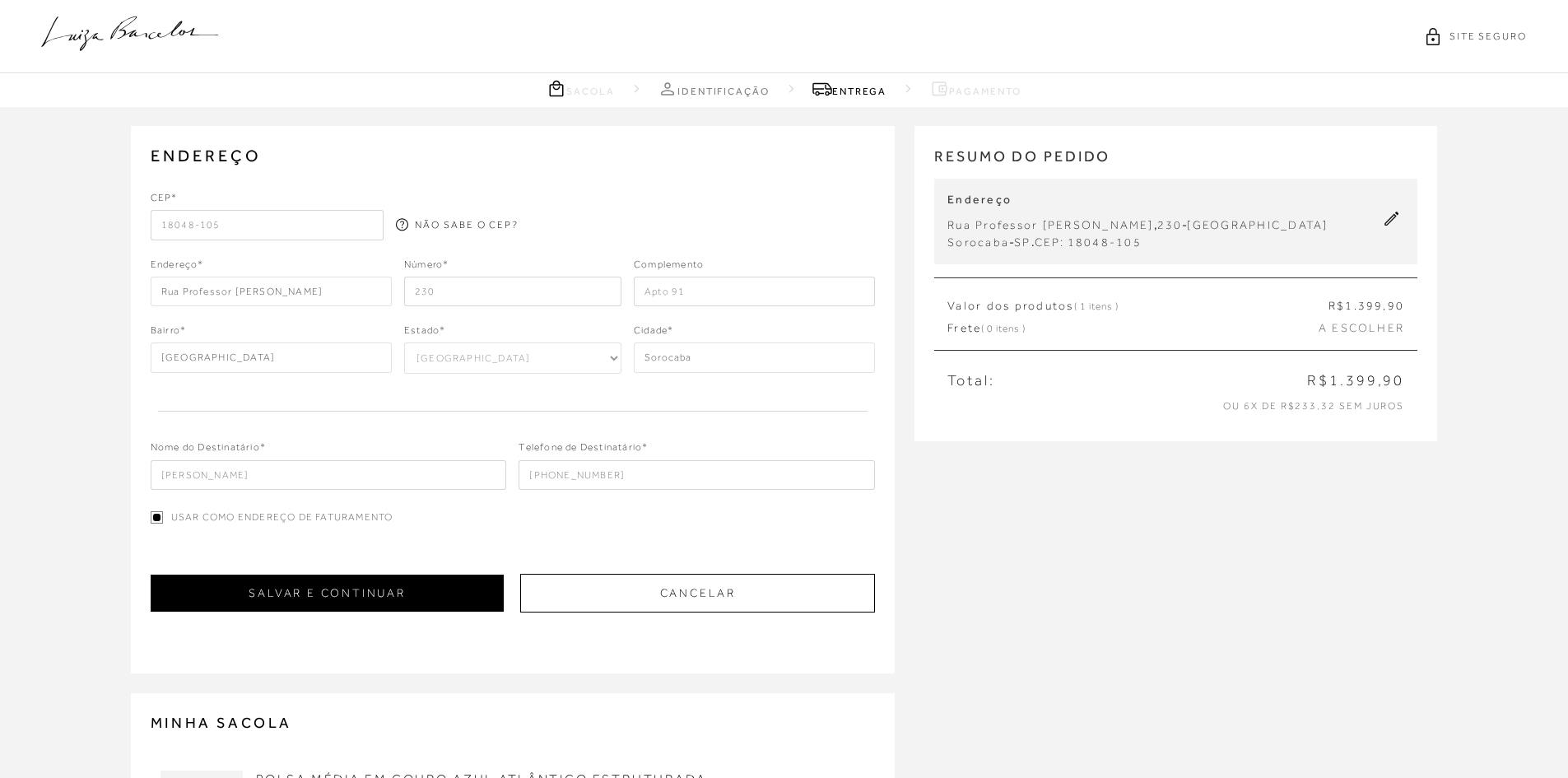
click at [375, 592] on button "SALVAR E CONTINUAR" at bounding box center [328, 593] width 354 height 37
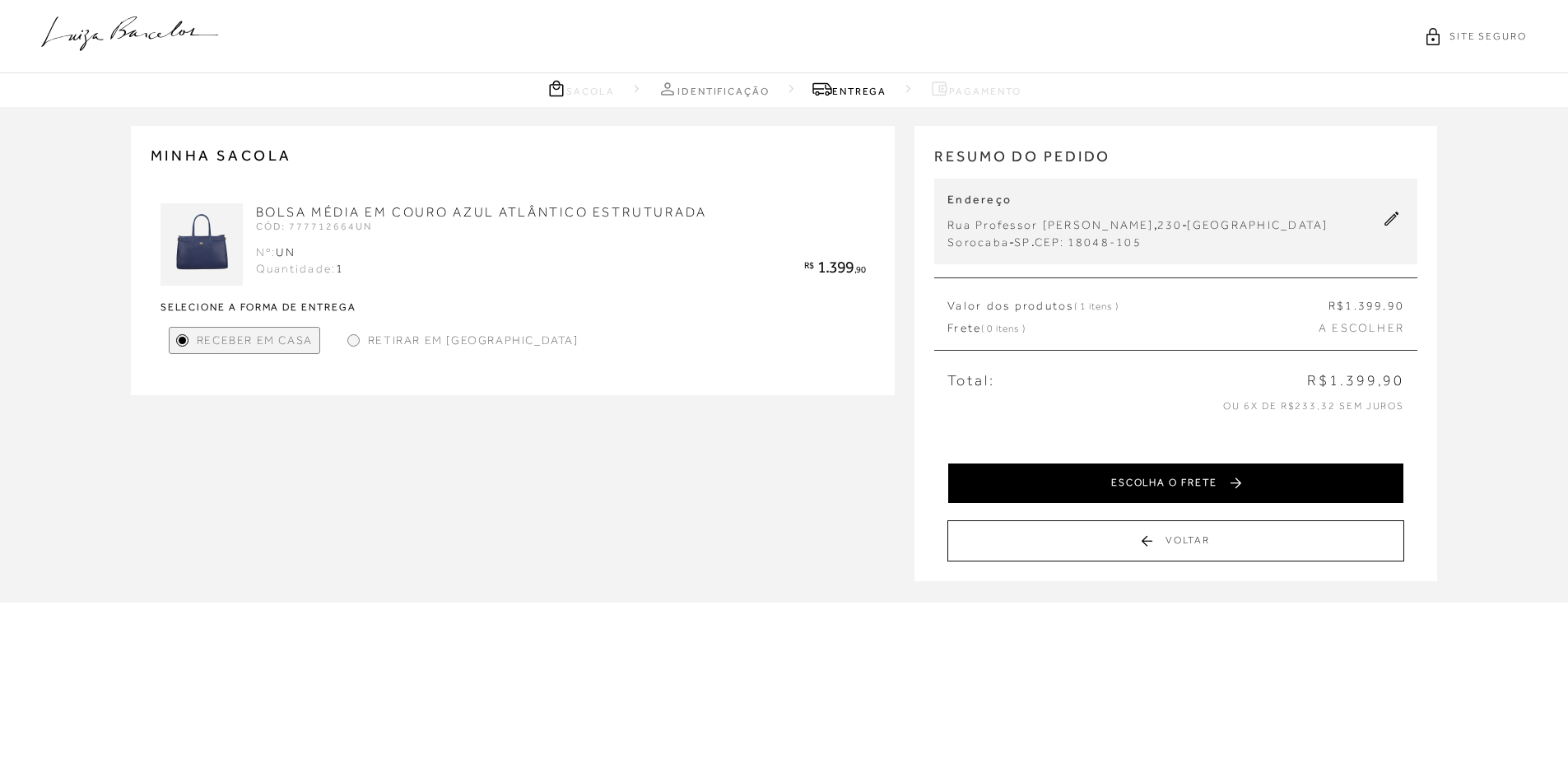
click at [1130, 502] on button "ESCOLHA O FRETE" at bounding box center [1176, 483] width 457 height 41
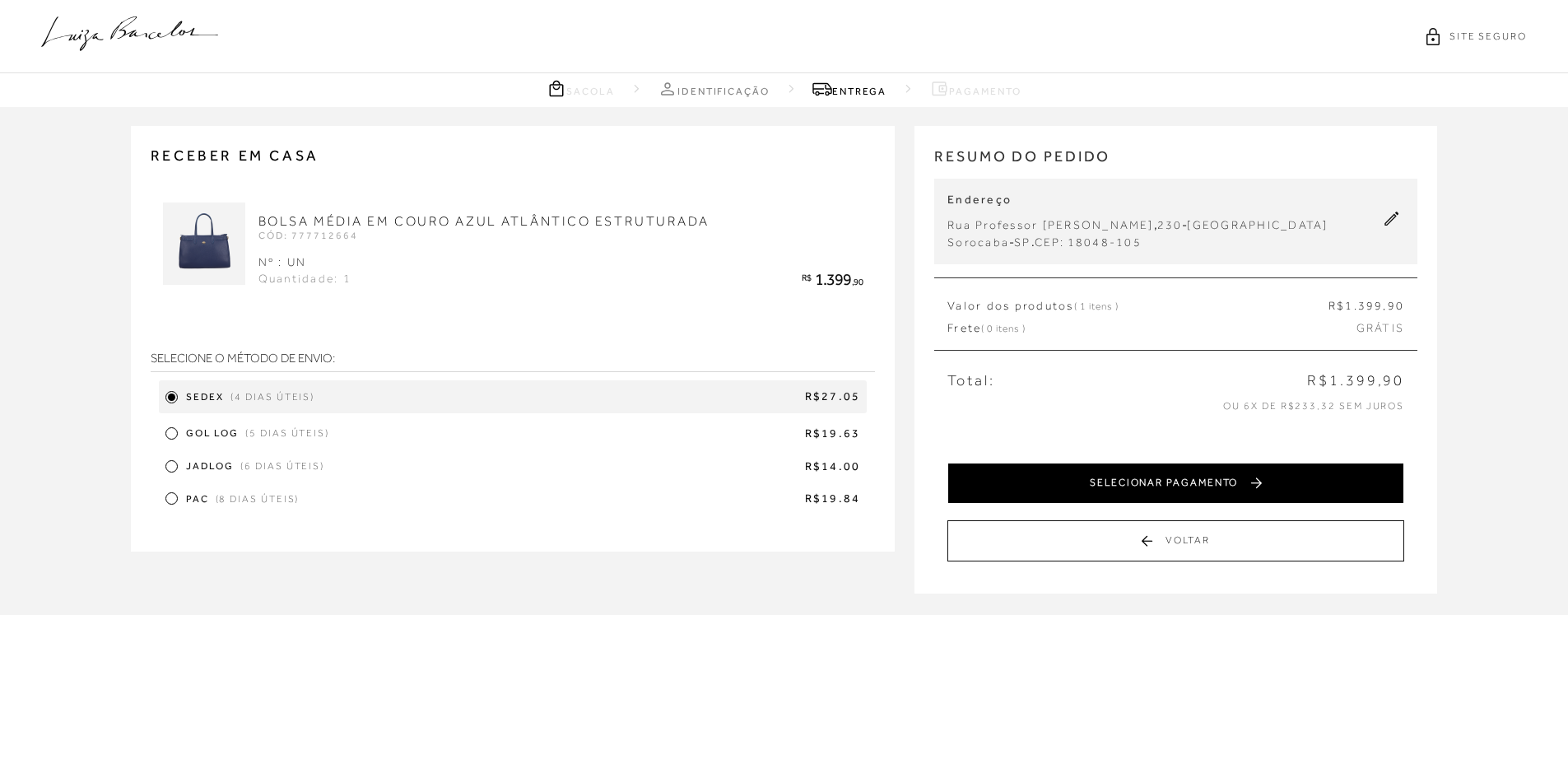
click at [1085, 492] on button "SELECIONAR PAGAMENTO" at bounding box center [1176, 483] width 457 height 41
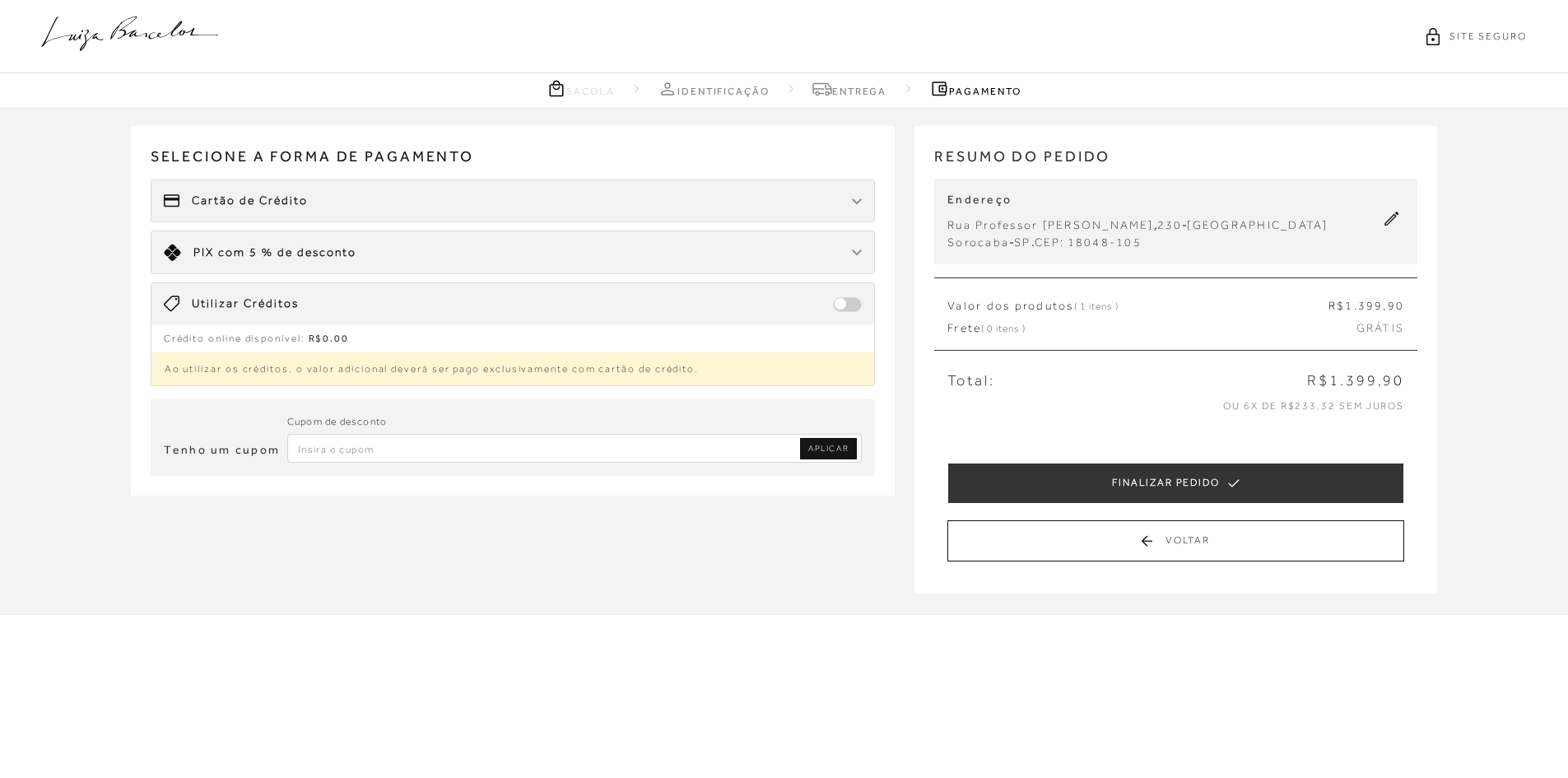
click at [575, 253] on div "Limite: R$ 5.000,00 PIX com 5 % de desconto" at bounding box center [513, 252] width 724 height 42
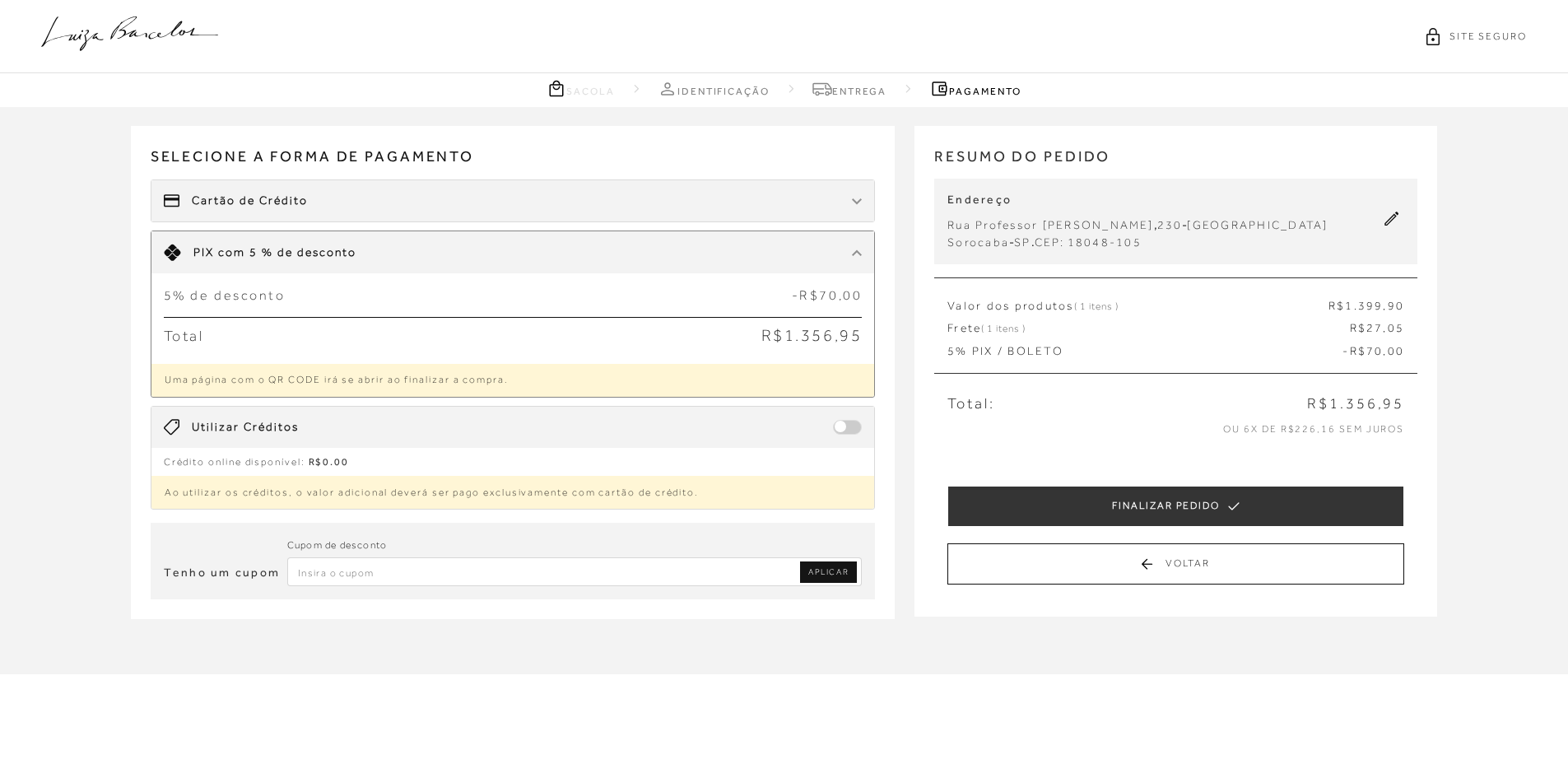
click at [651, 565] on input "Inserir Código da Promoção" at bounding box center [574, 571] width 575 height 29
paste input "PRIMEIRALB"
type input "PRIMEIRALB"
click at [837, 571] on span "APLICAR" at bounding box center [828, 572] width 40 height 12
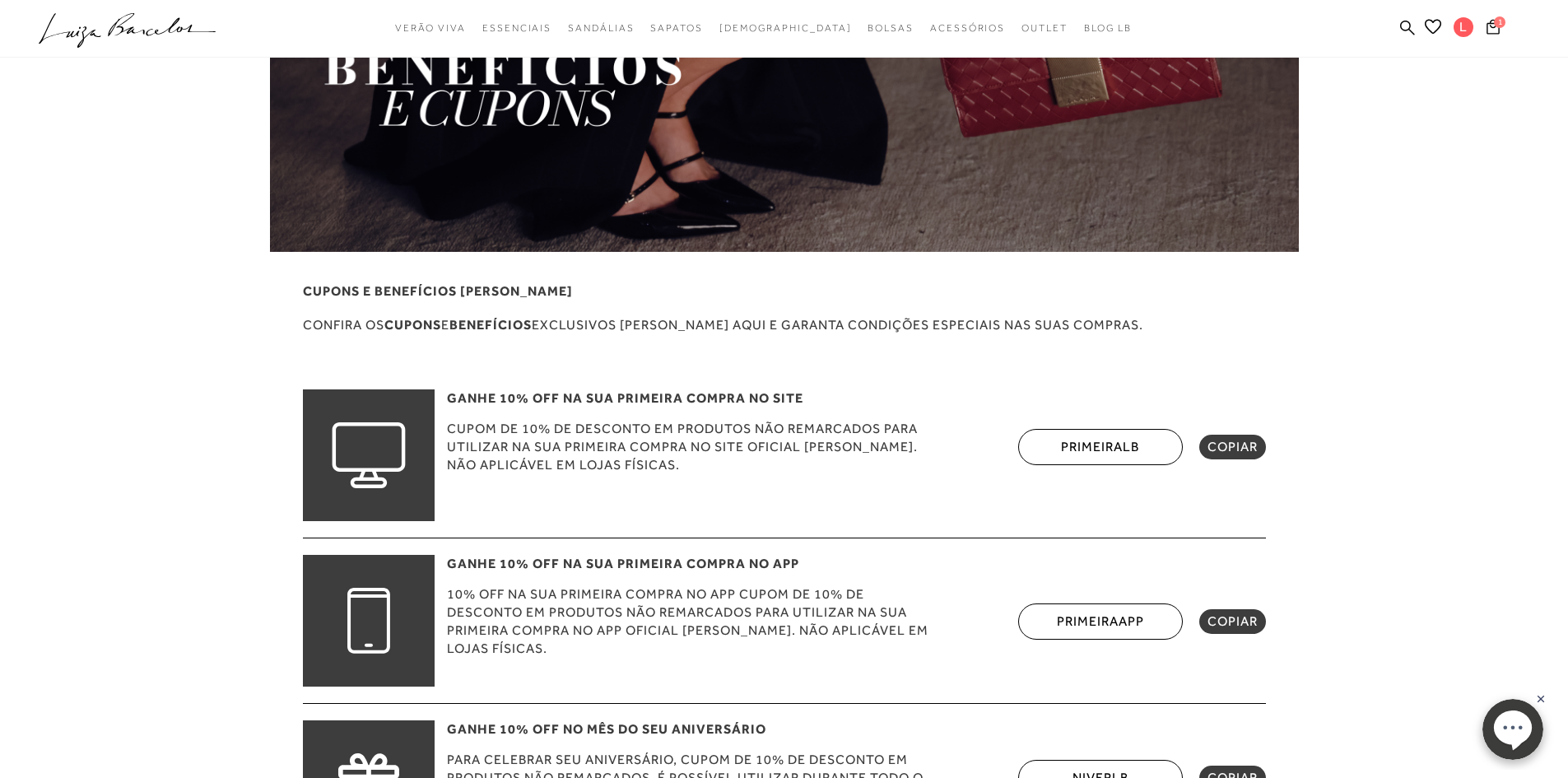
click at [1221, 446] on span "COPIAR" at bounding box center [1233, 447] width 50 height 16
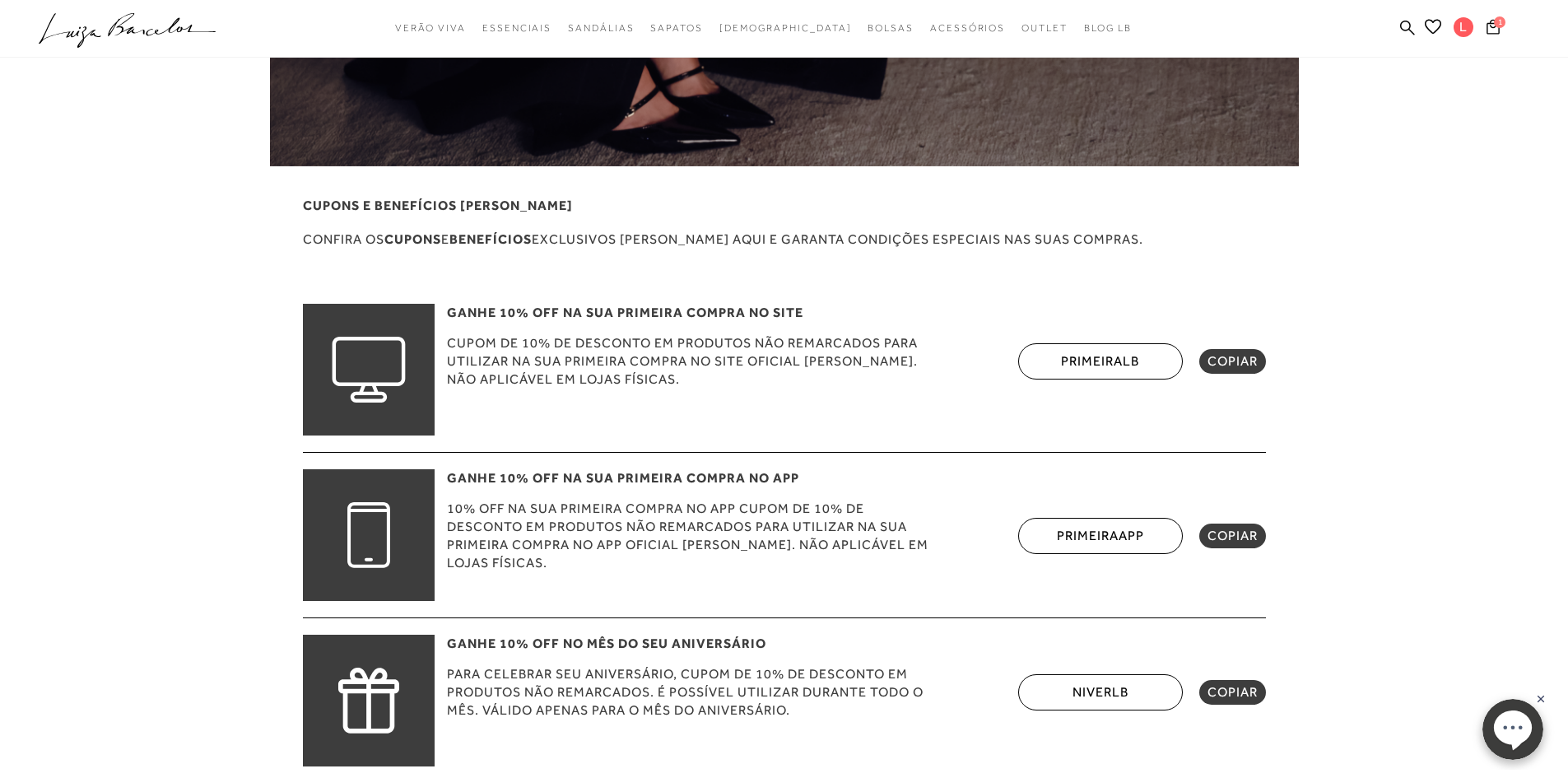
scroll to position [251, 0]
